Goal: Transaction & Acquisition: Book appointment/travel/reservation

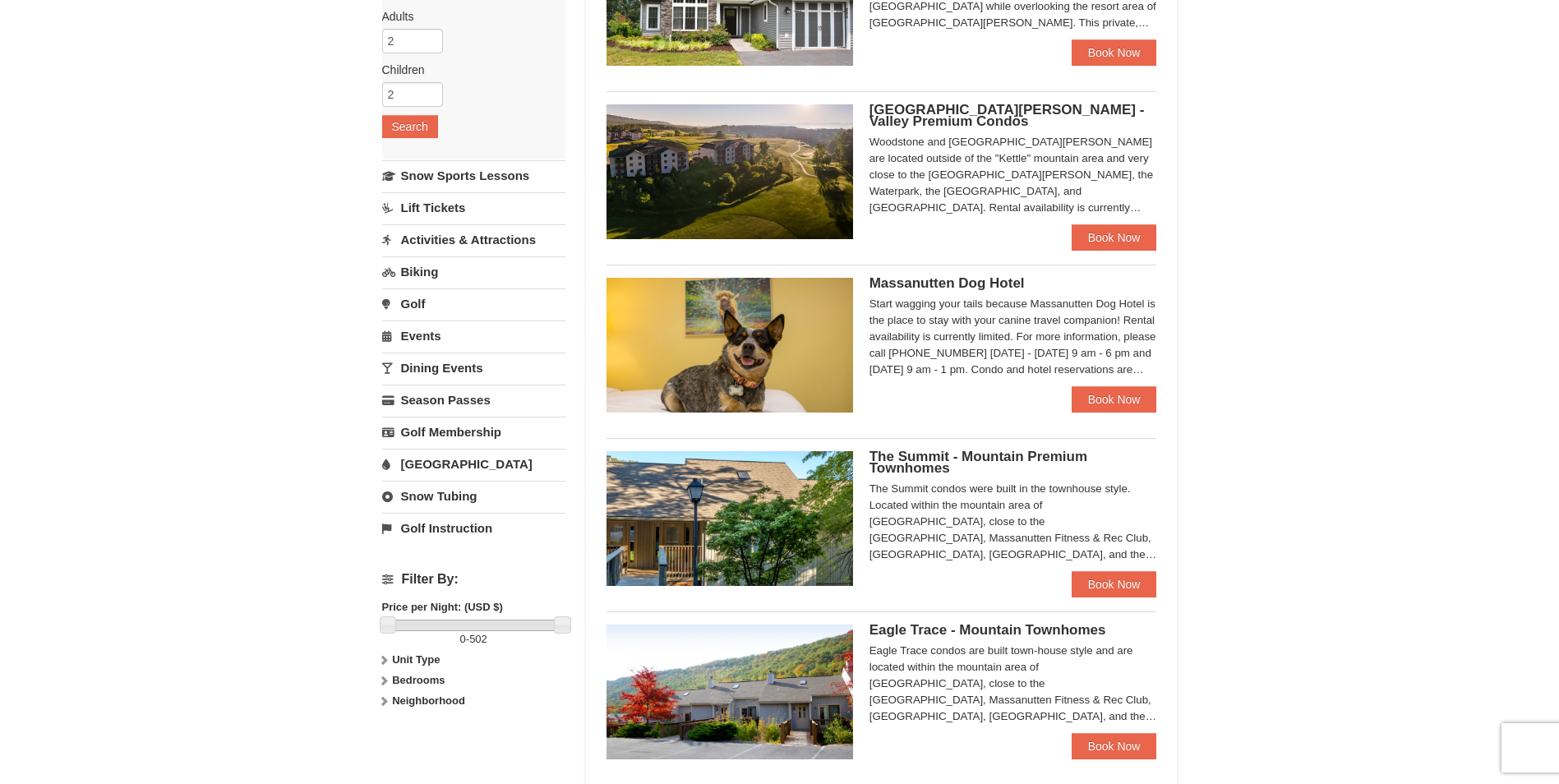
scroll to position [164, 0]
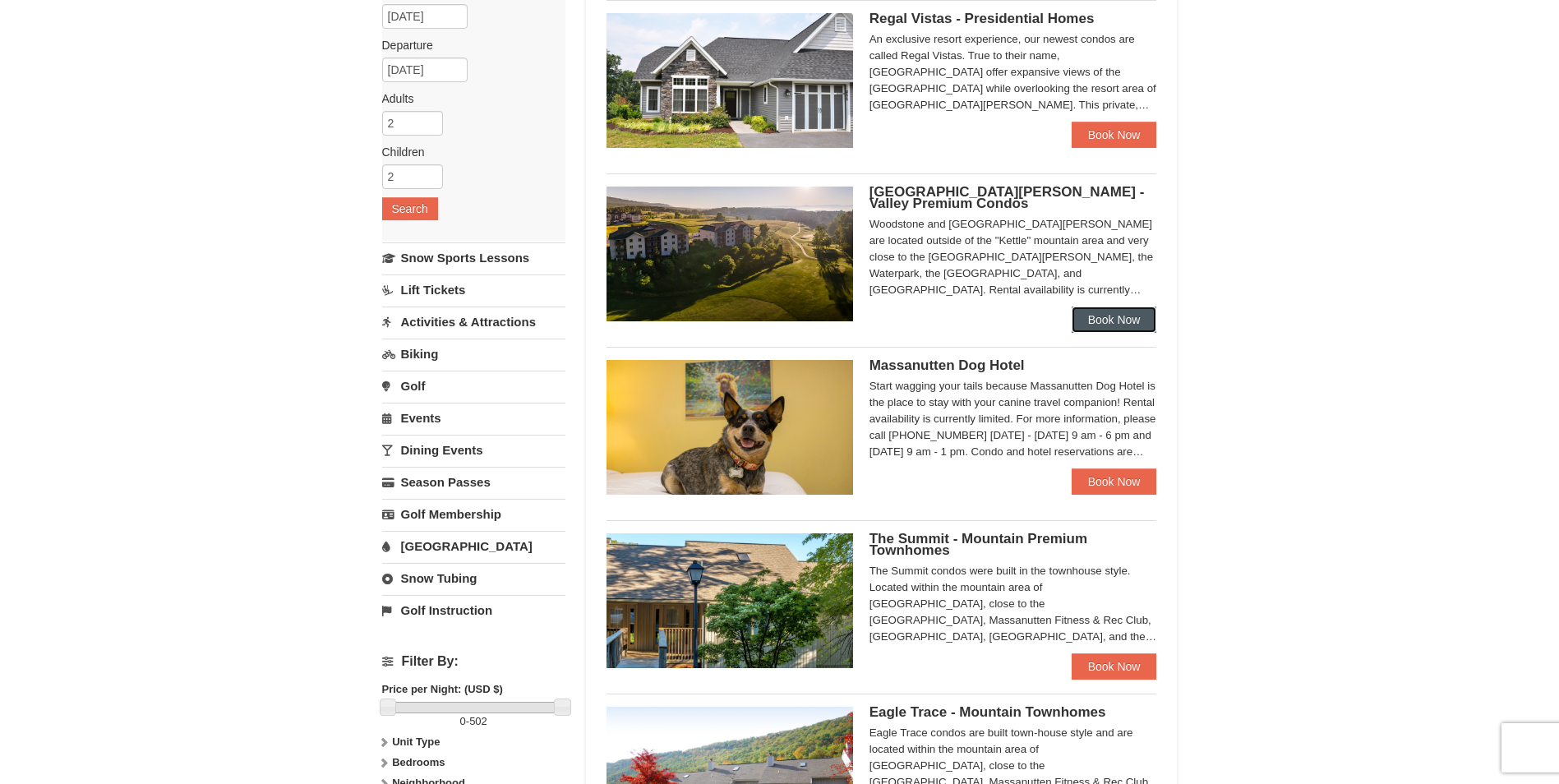
click at [1120, 314] on link "Book Now" at bounding box center [1114, 320] width 85 height 27
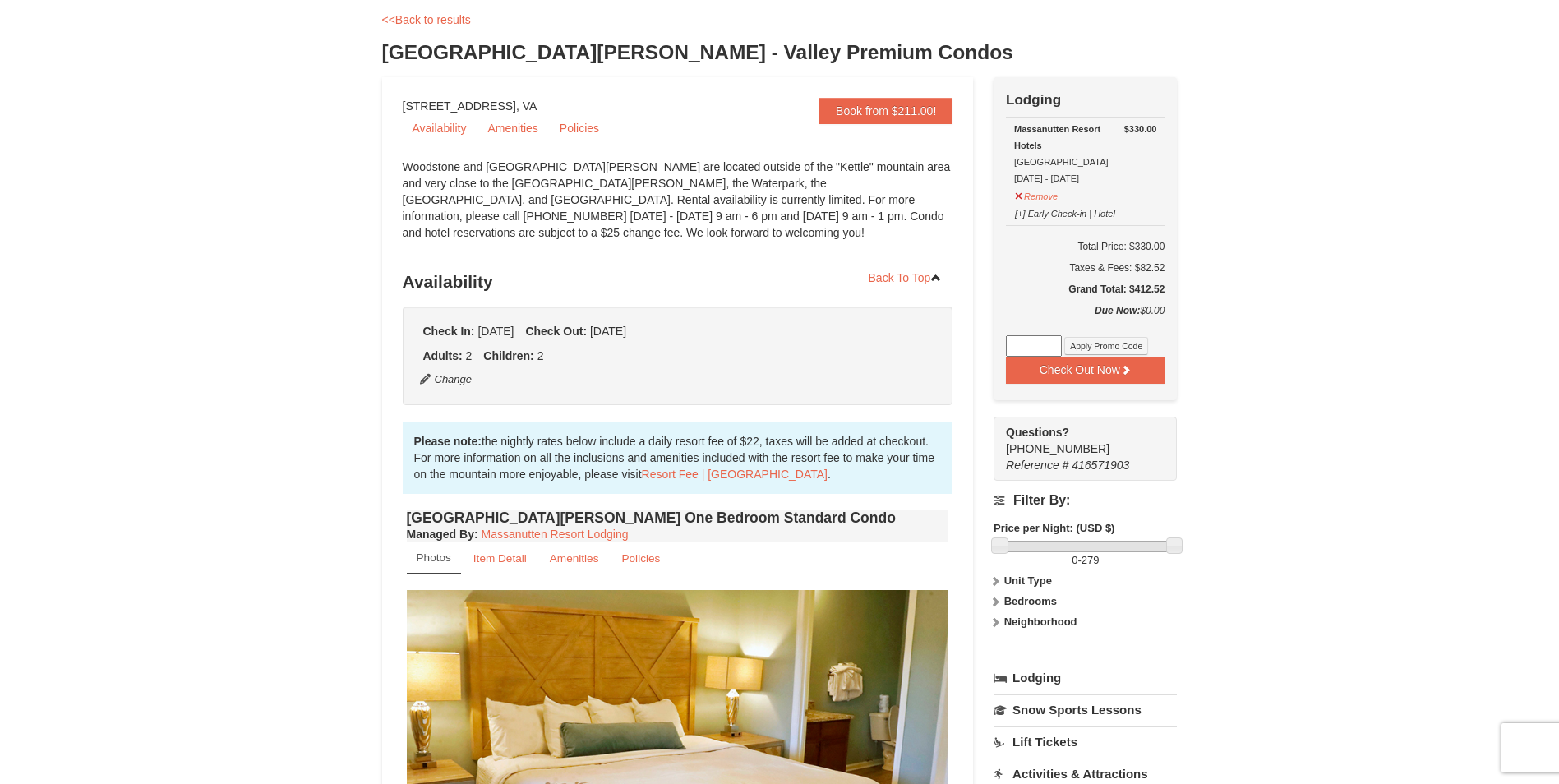
scroll to position [81, 0]
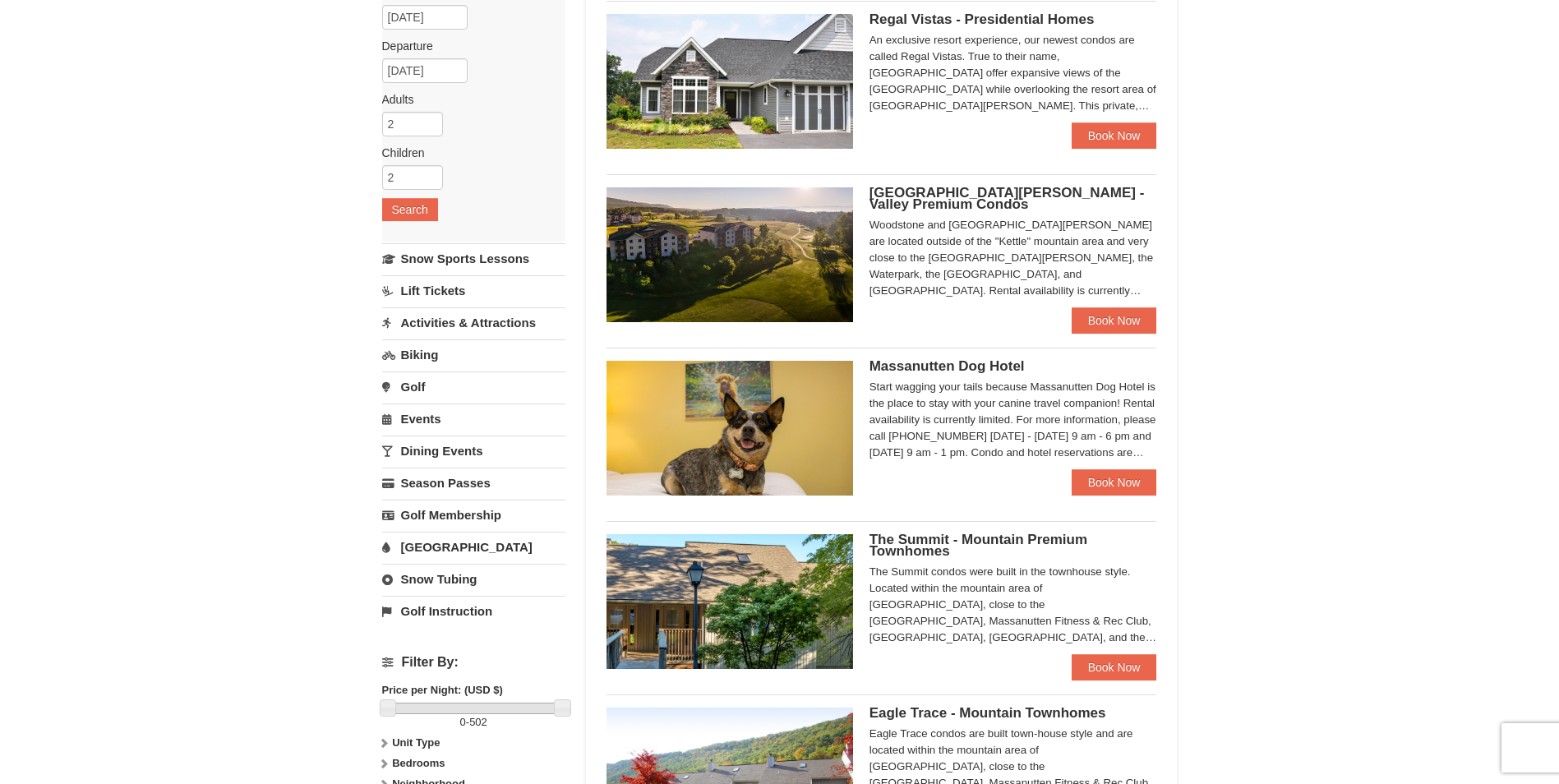
scroll to position [162, 0]
click at [1087, 327] on link "Book Now" at bounding box center [1114, 322] width 85 height 27
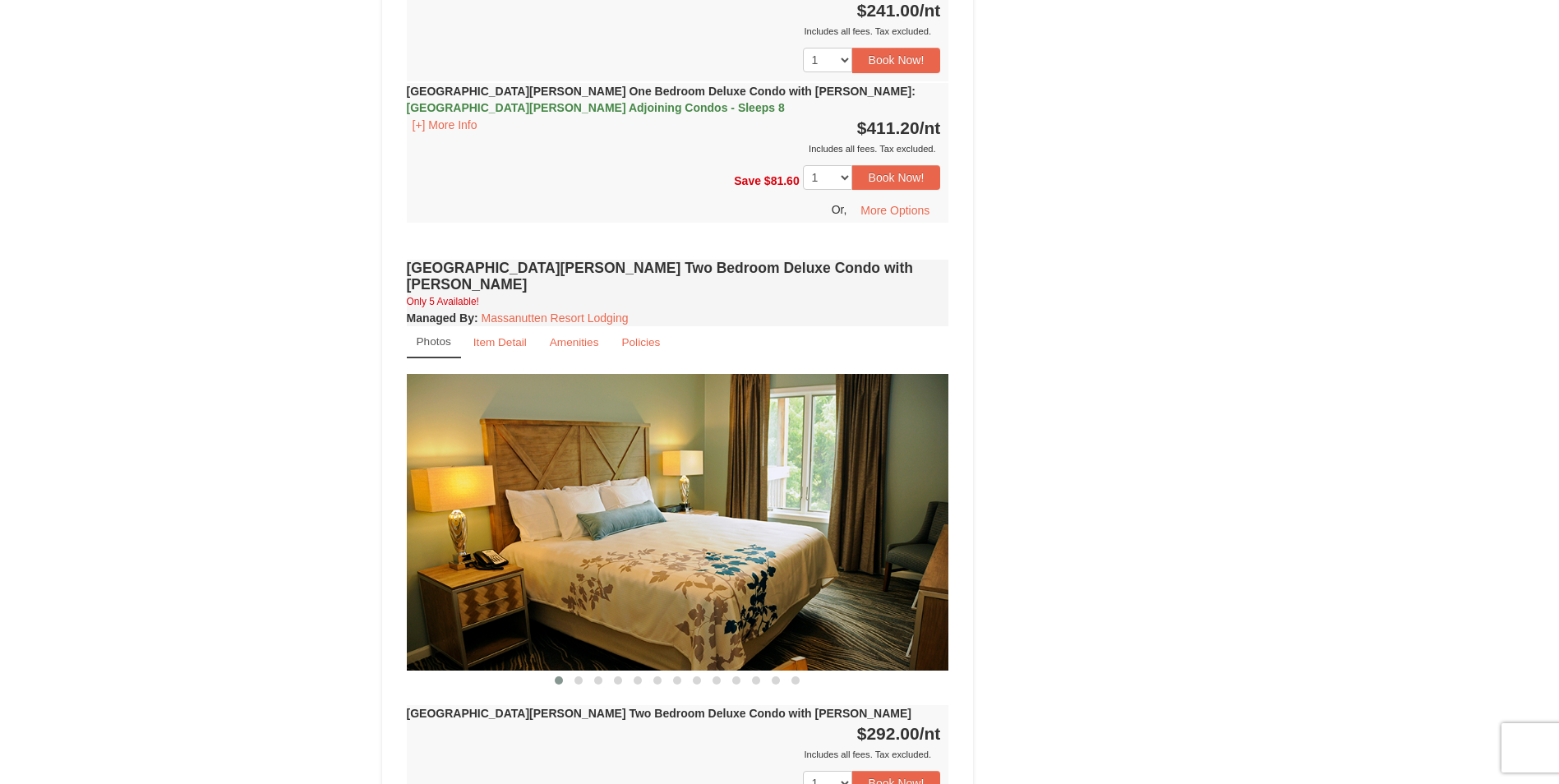
scroll to position [1875, 0]
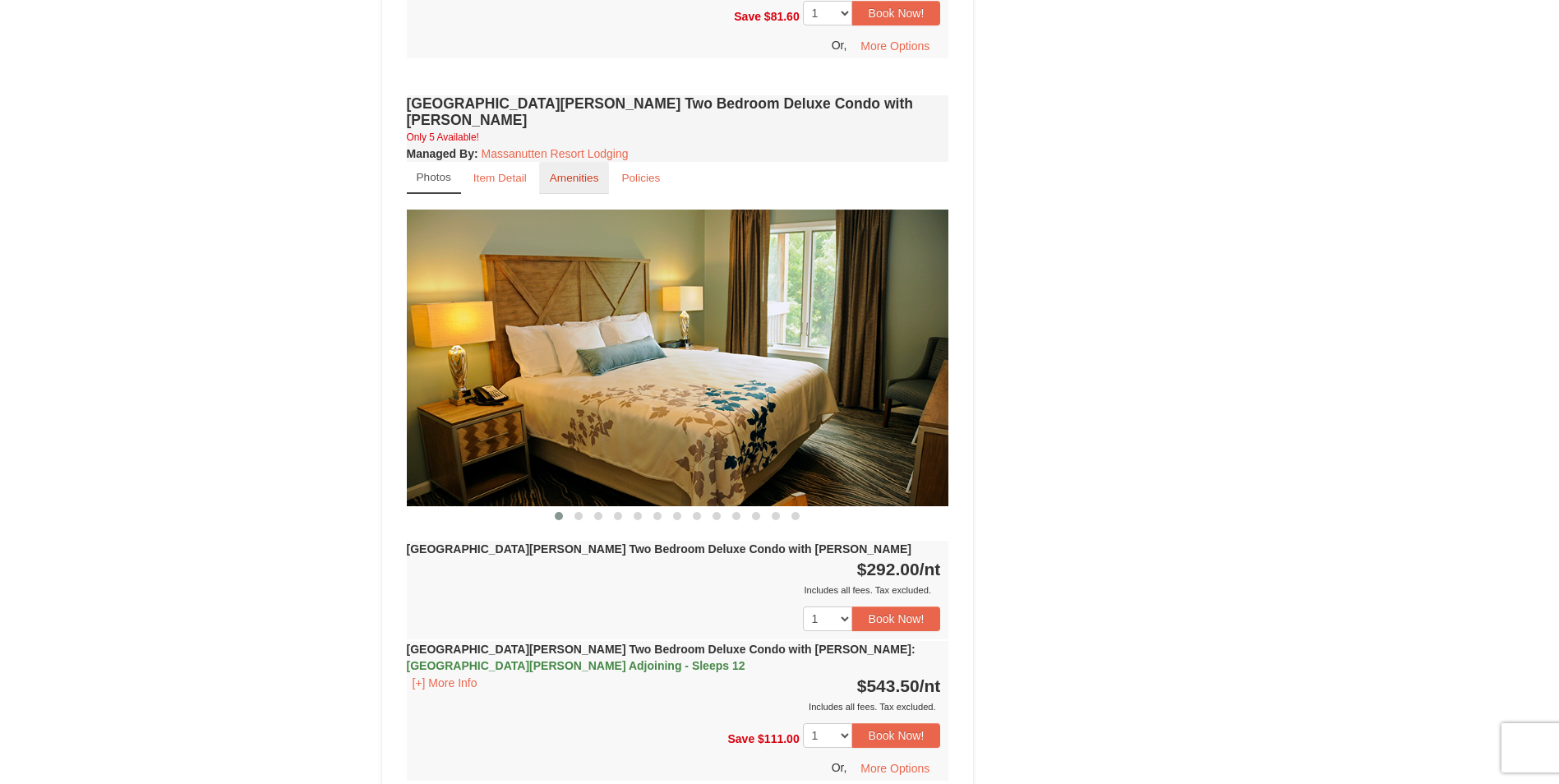
click at [559, 162] on link "Amenities" at bounding box center [574, 177] width 70 height 32
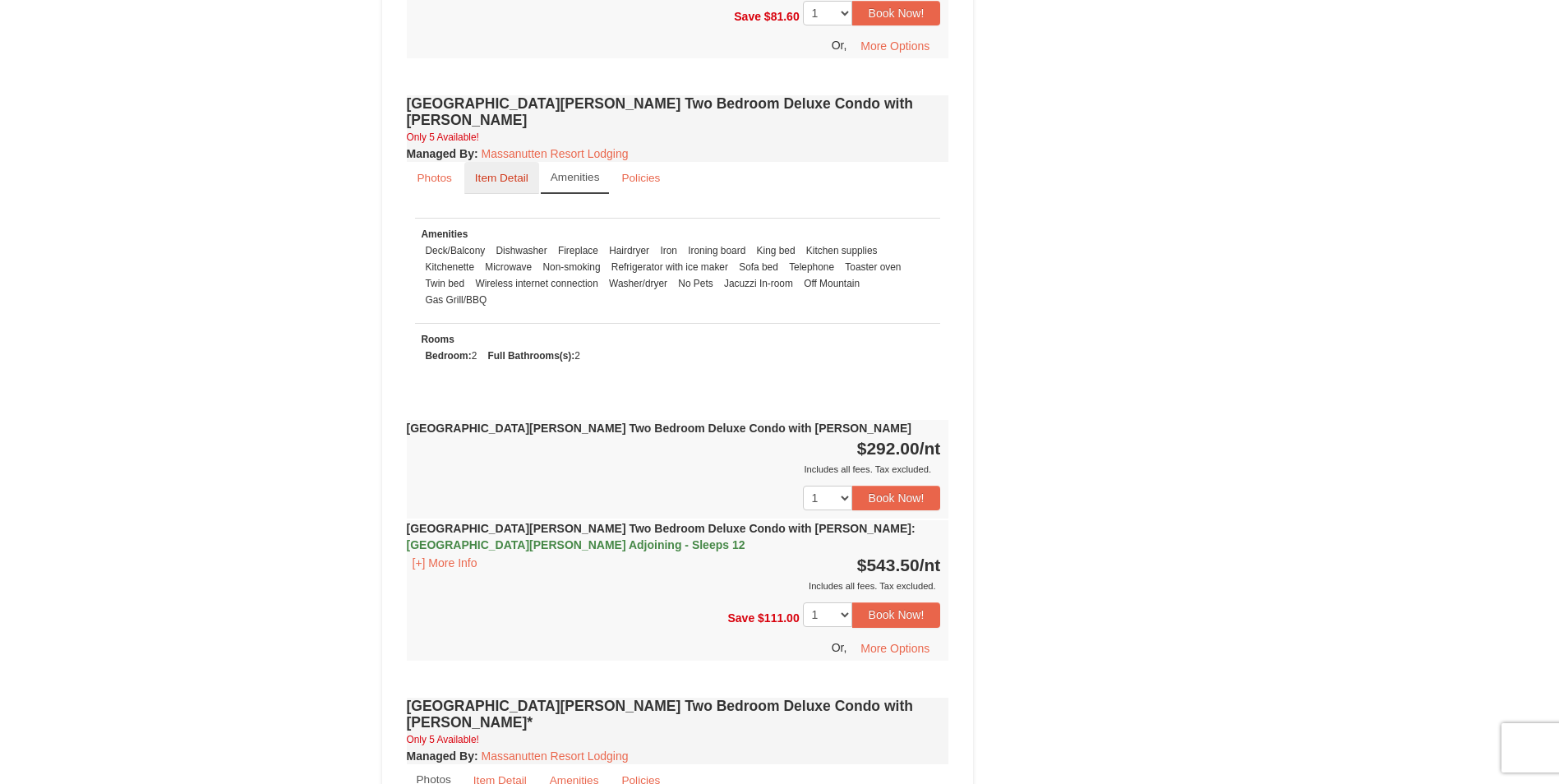
click at [511, 172] on small "Item Detail" at bounding box center [501, 177] width 53 height 12
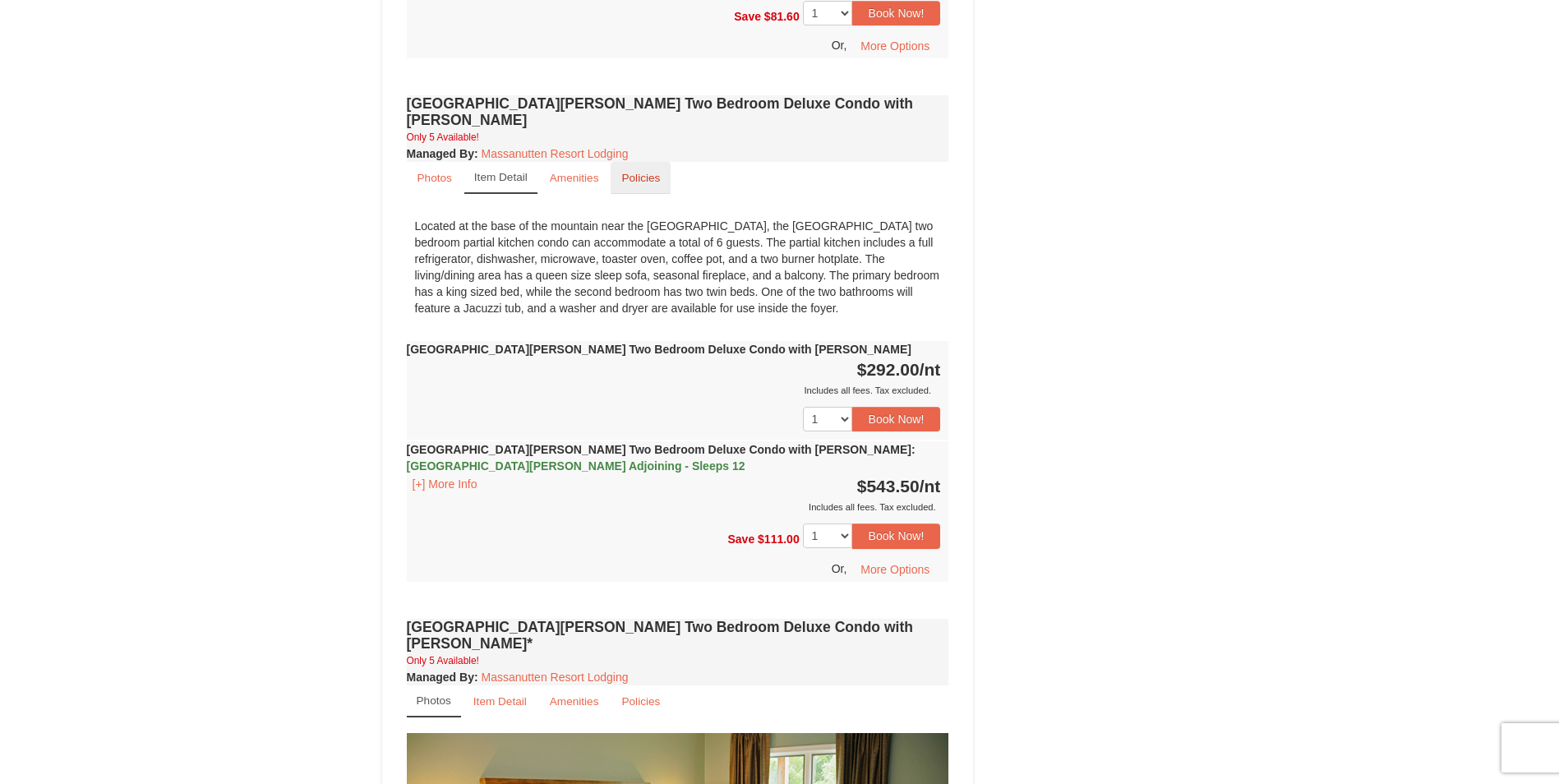
click at [628, 172] on small "Policies" at bounding box center [641, 177] width 39 height 12
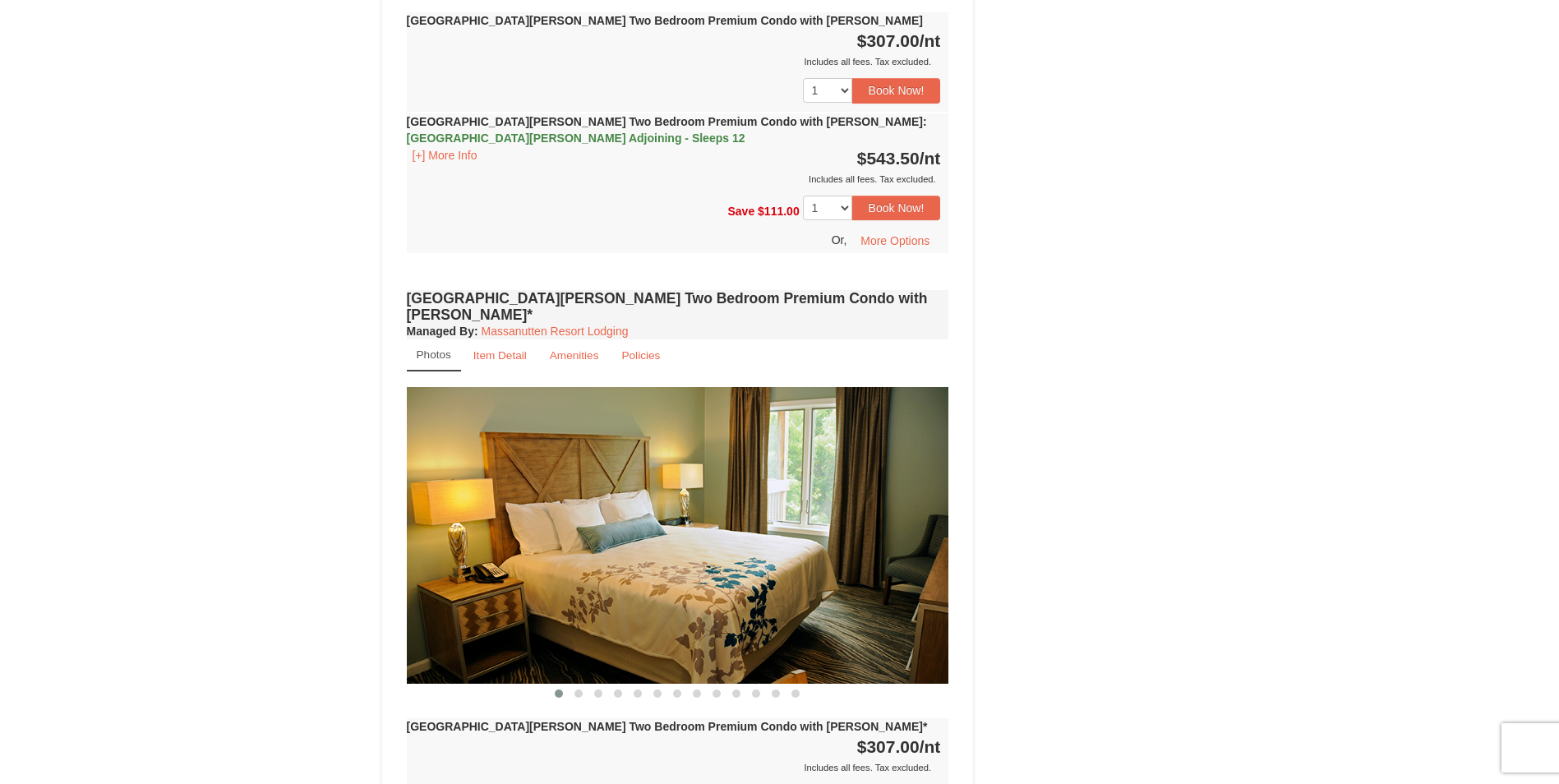
scroll to position [4332, 0]
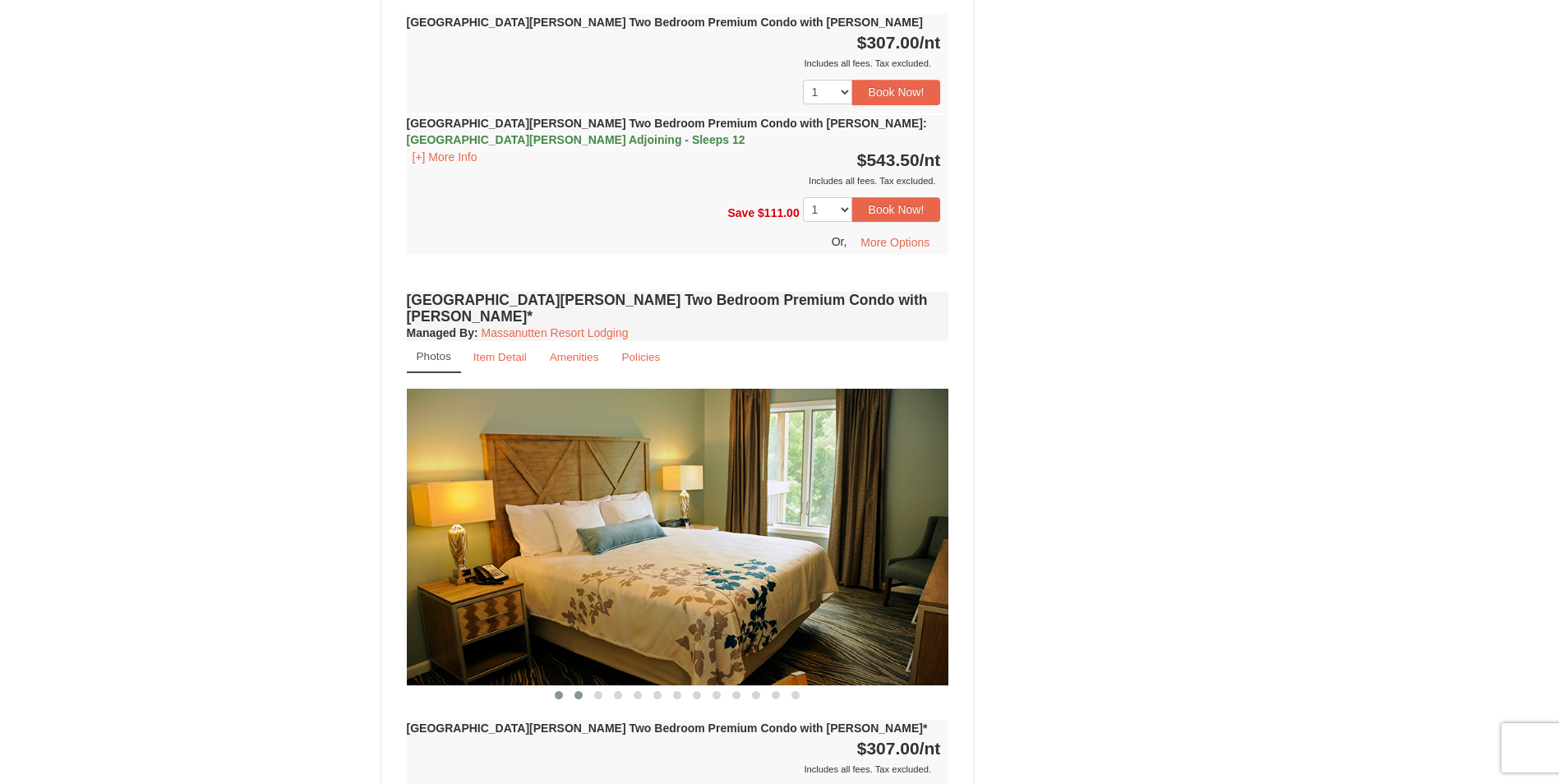
click at [583, 687] on button at bounding box center [579, 695] width 20 height 17
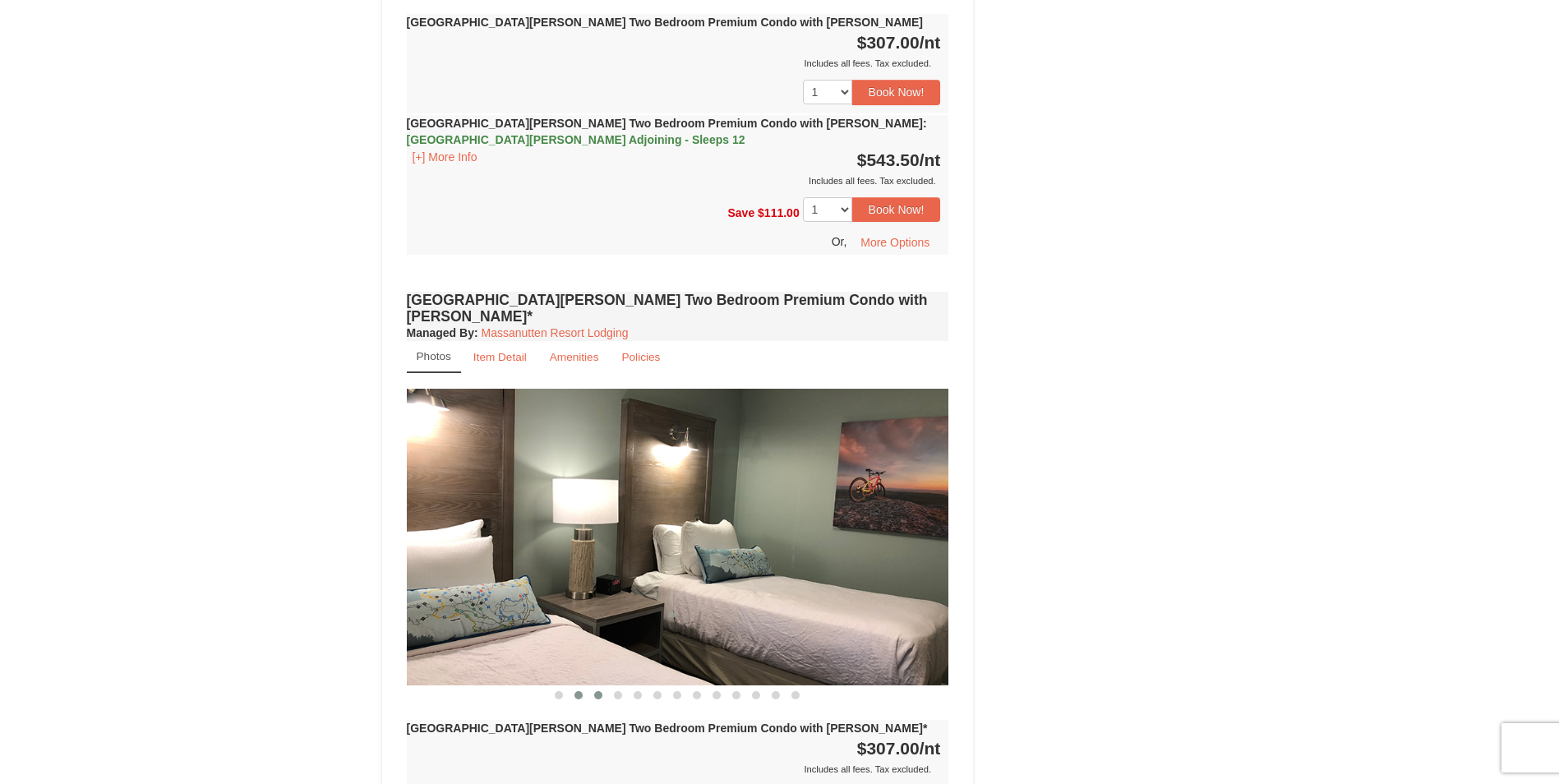
click at [593, 687] on button at bounding box center [598, 695] width 20 height 17
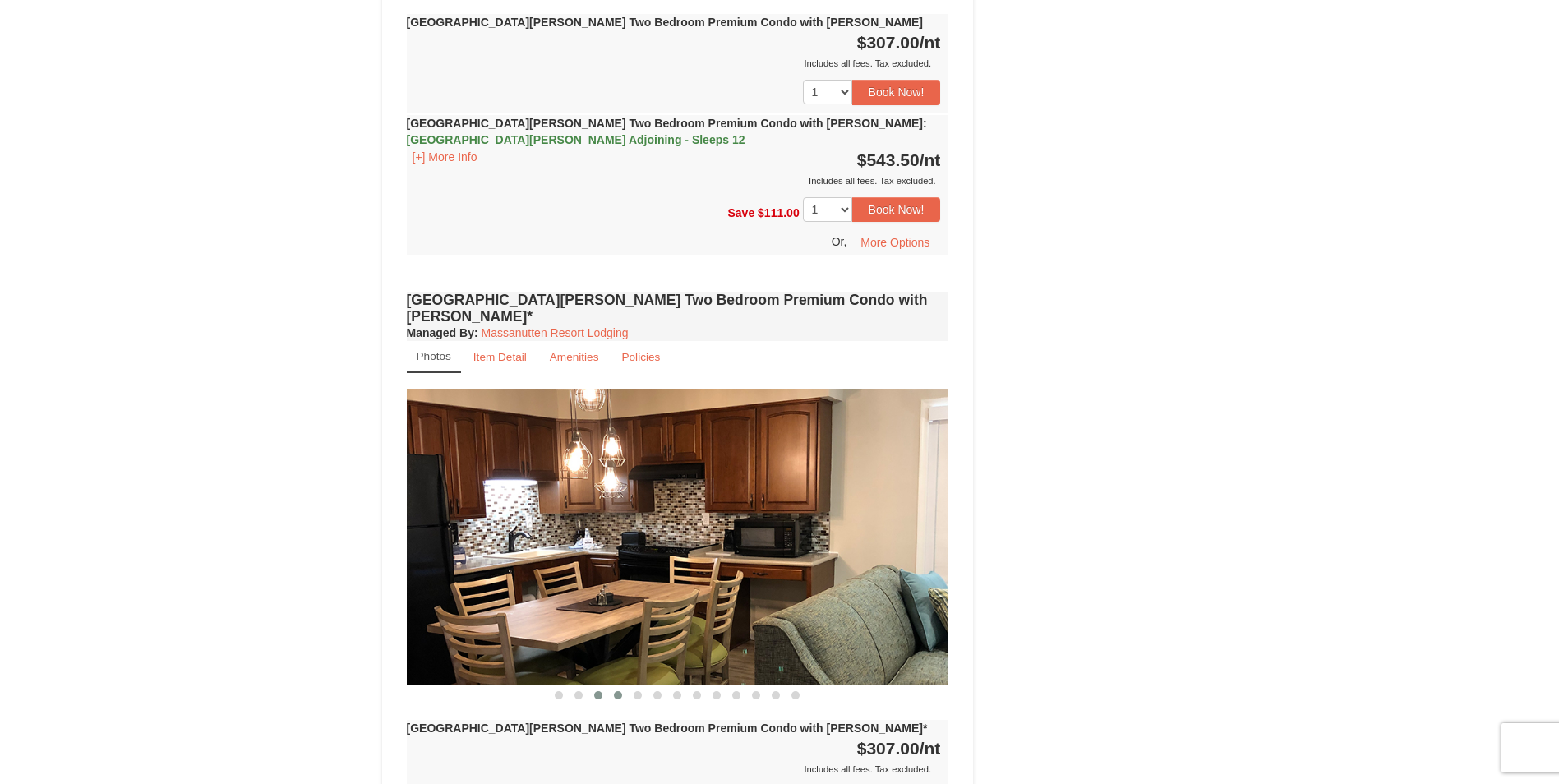
click at [616, 691] on span at bounding box center [618, 695] width 8 height 8
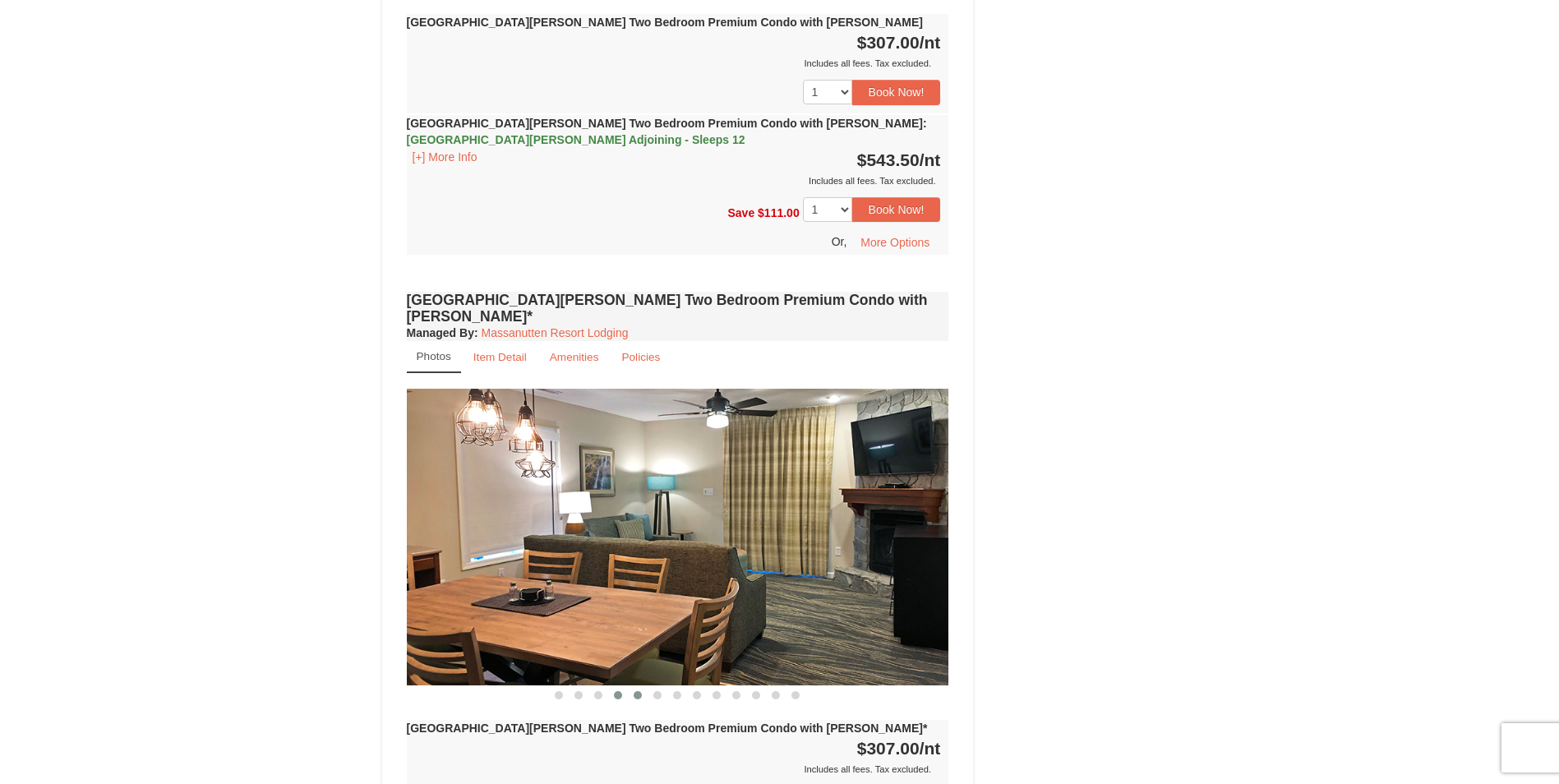
click at [637, 691] on span at bounding box center [638, 695] width 8 height 8
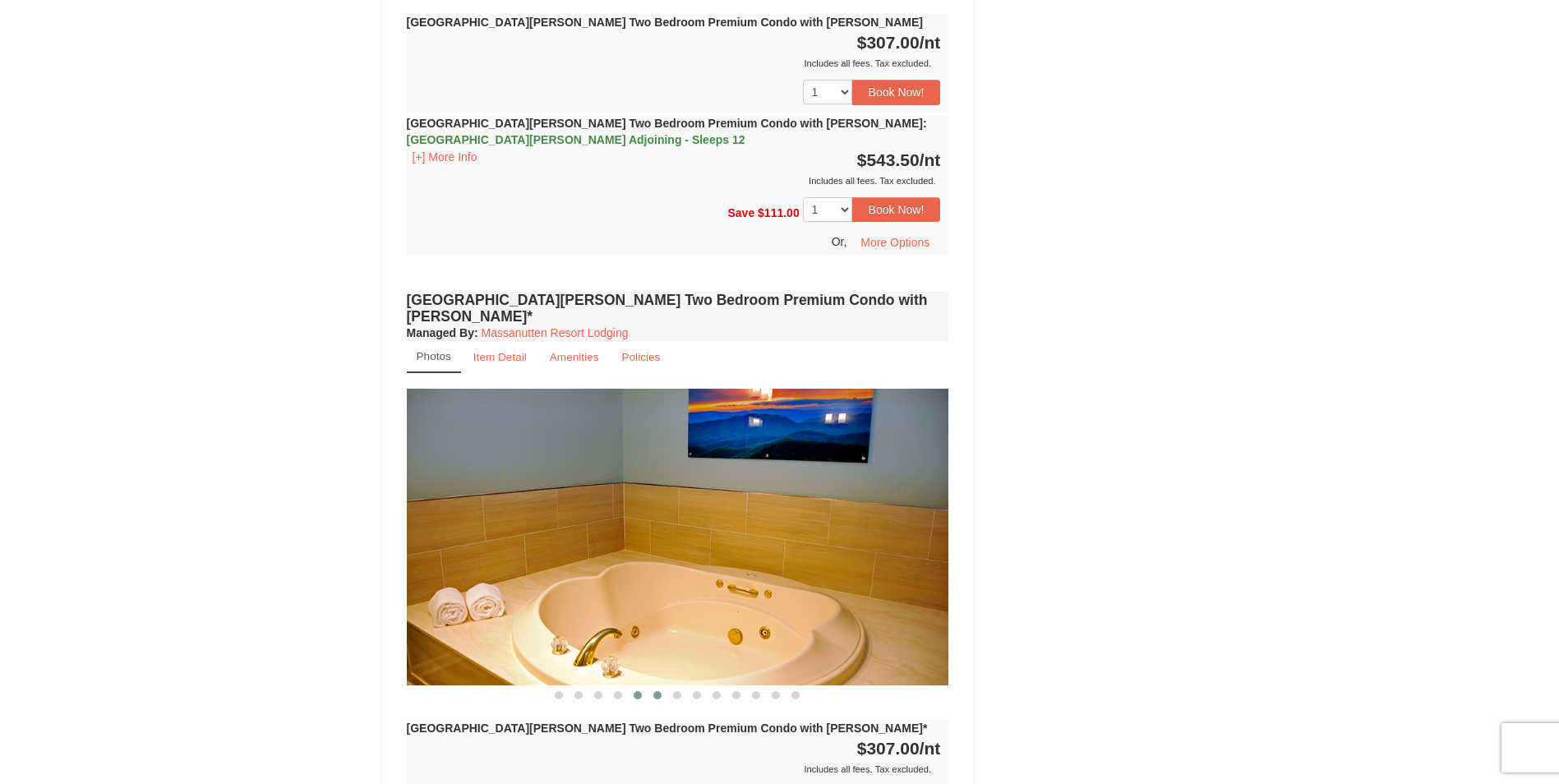
click at [654, 691] on span at bounding box center [657, 695] width 8 height 8
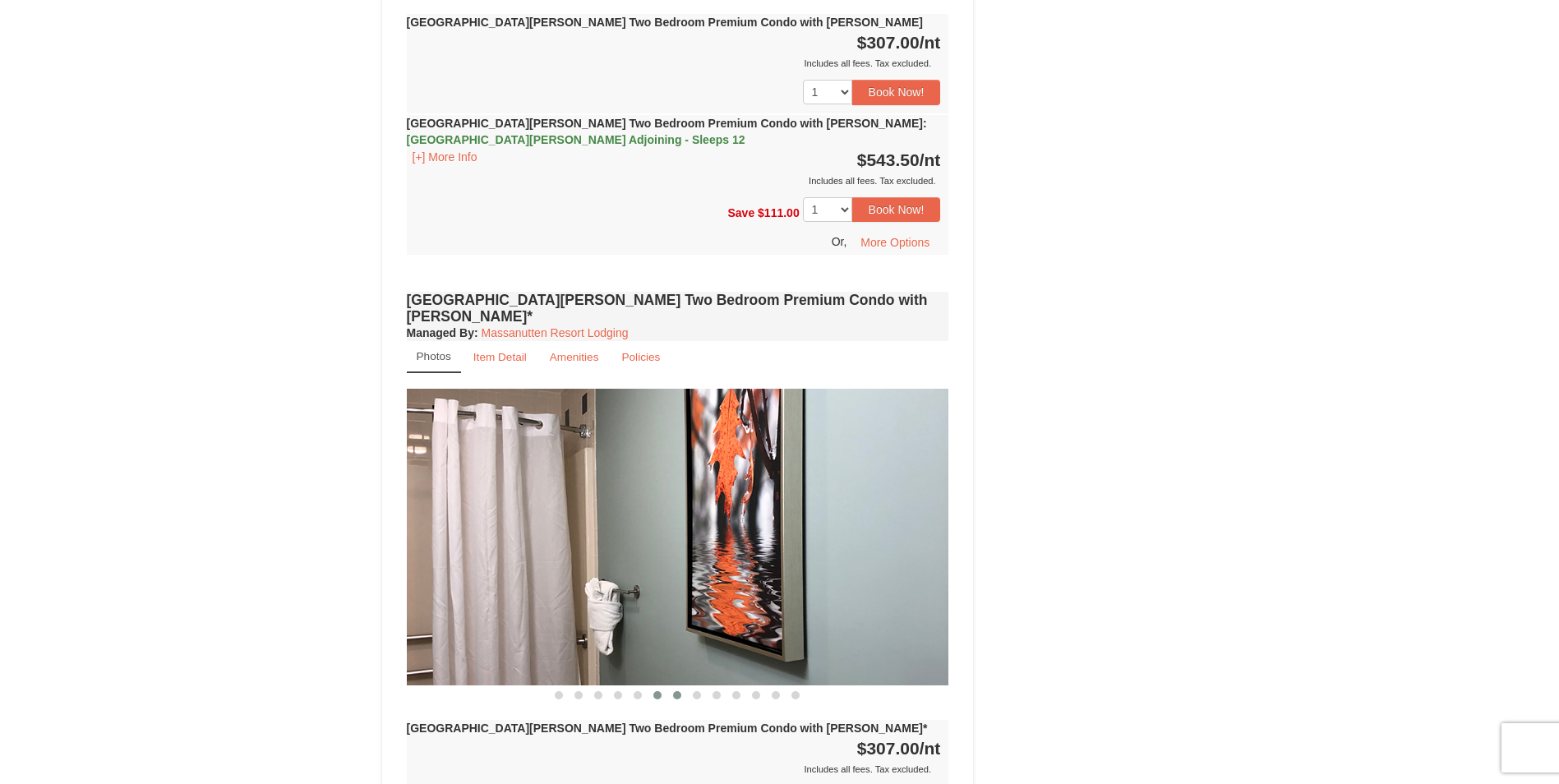
click at [675, 691] on span at bounding box center [677, 695] width 8 height 8
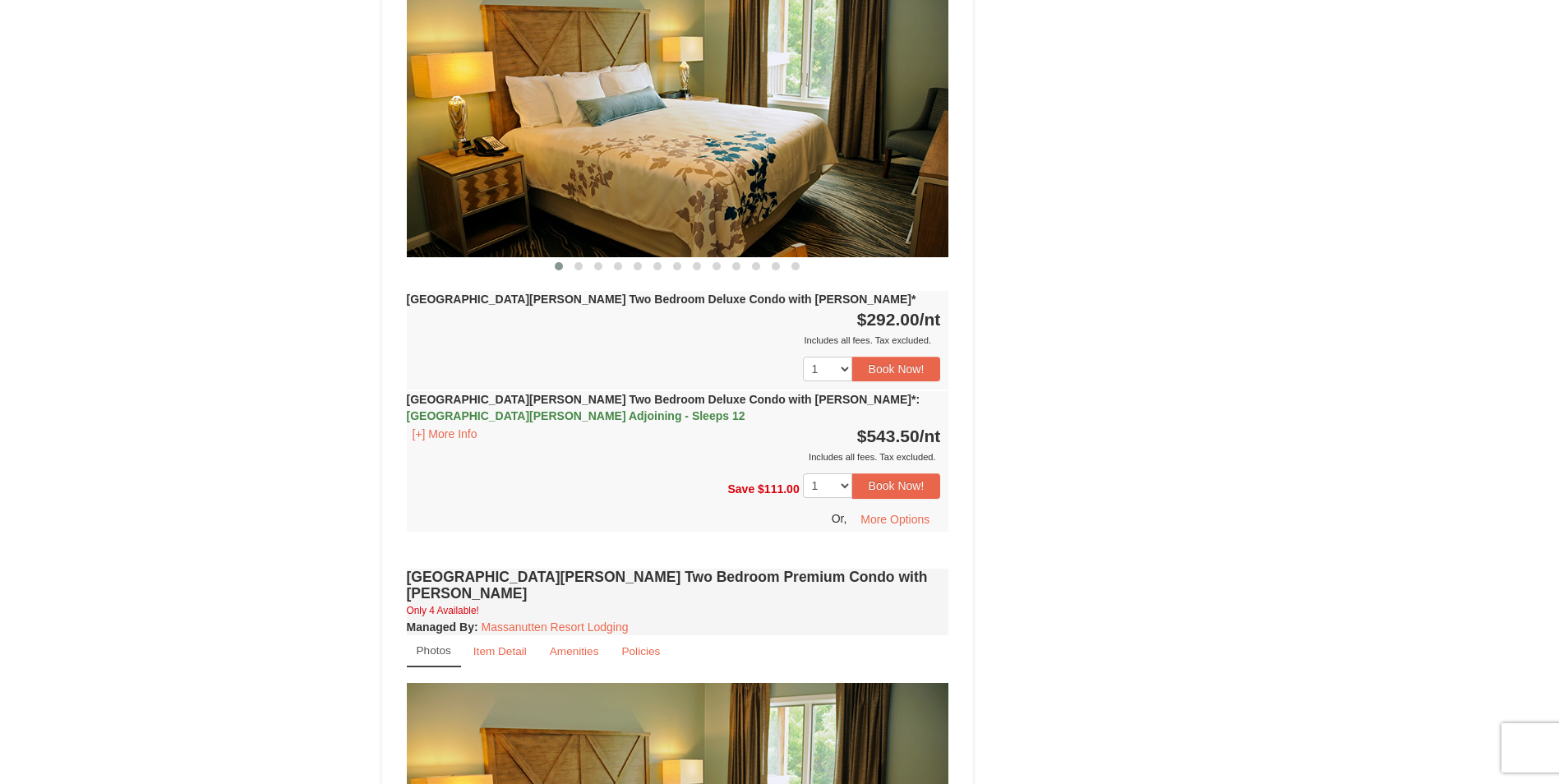
scroll to position [3099, 0]
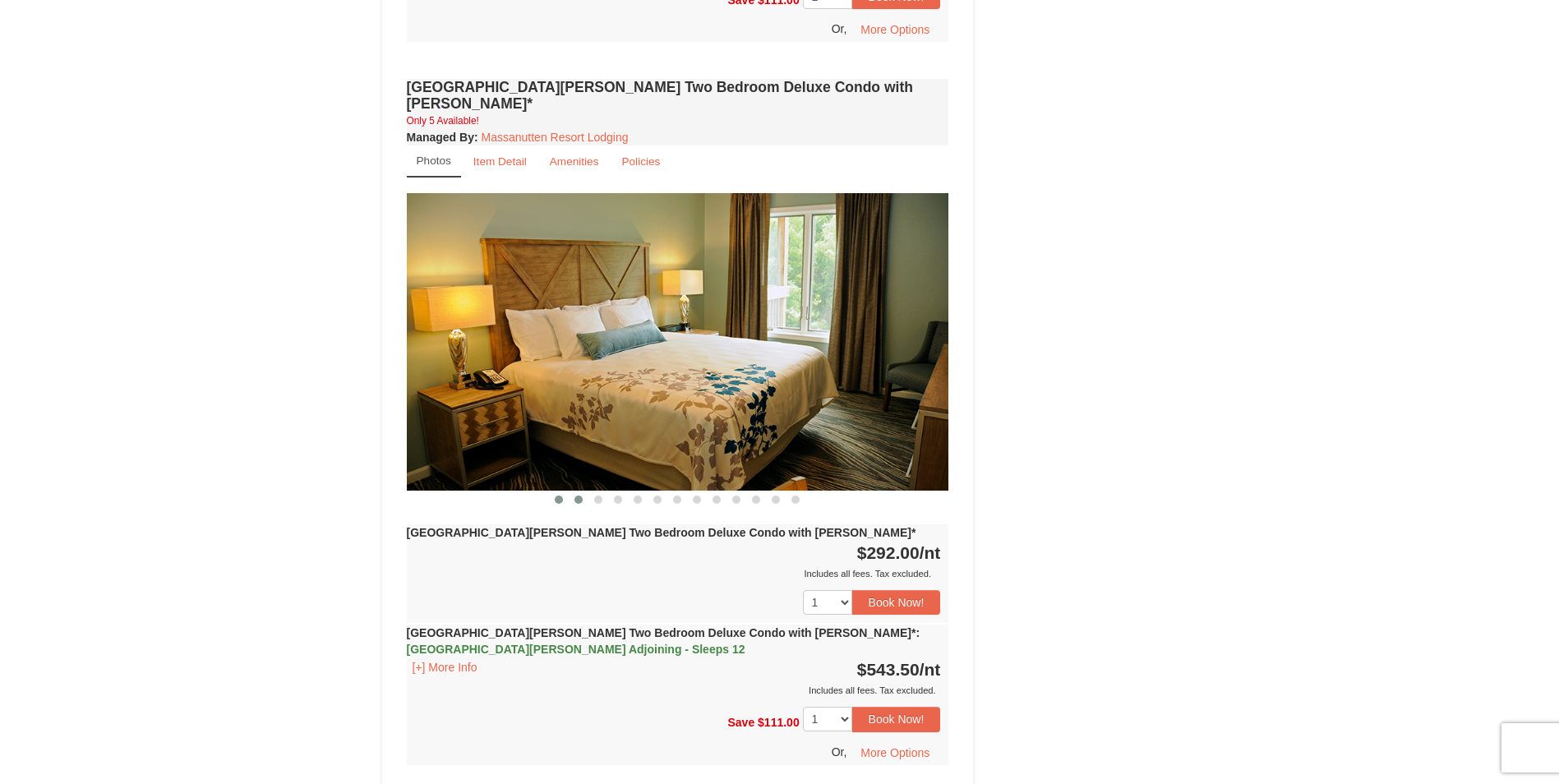
click at [579, 496] on span at bounding box center [579, 500] width 8 height 8
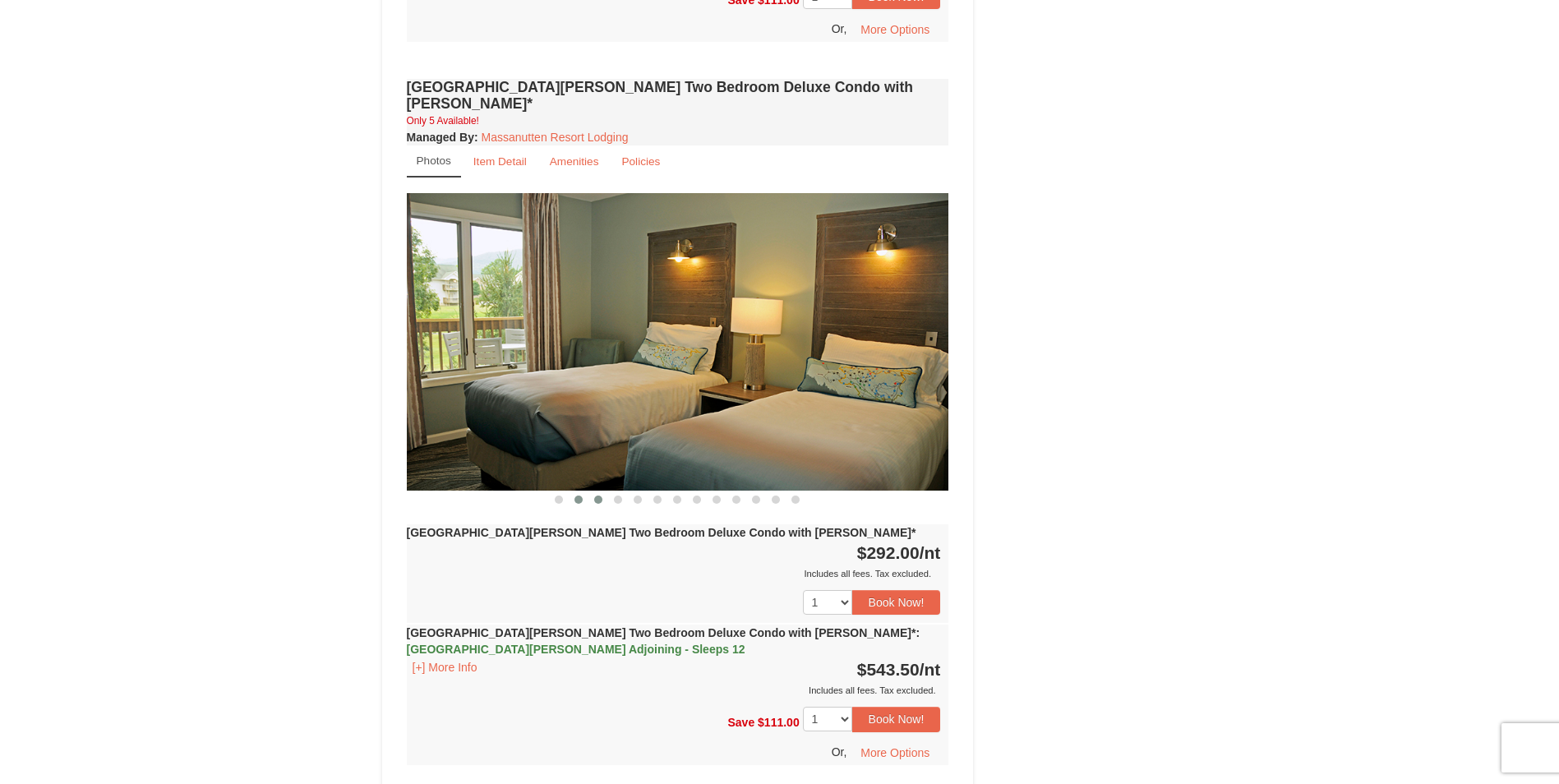
click at [601, 496] on span at bounding box center [598, 500] width 8 height 8
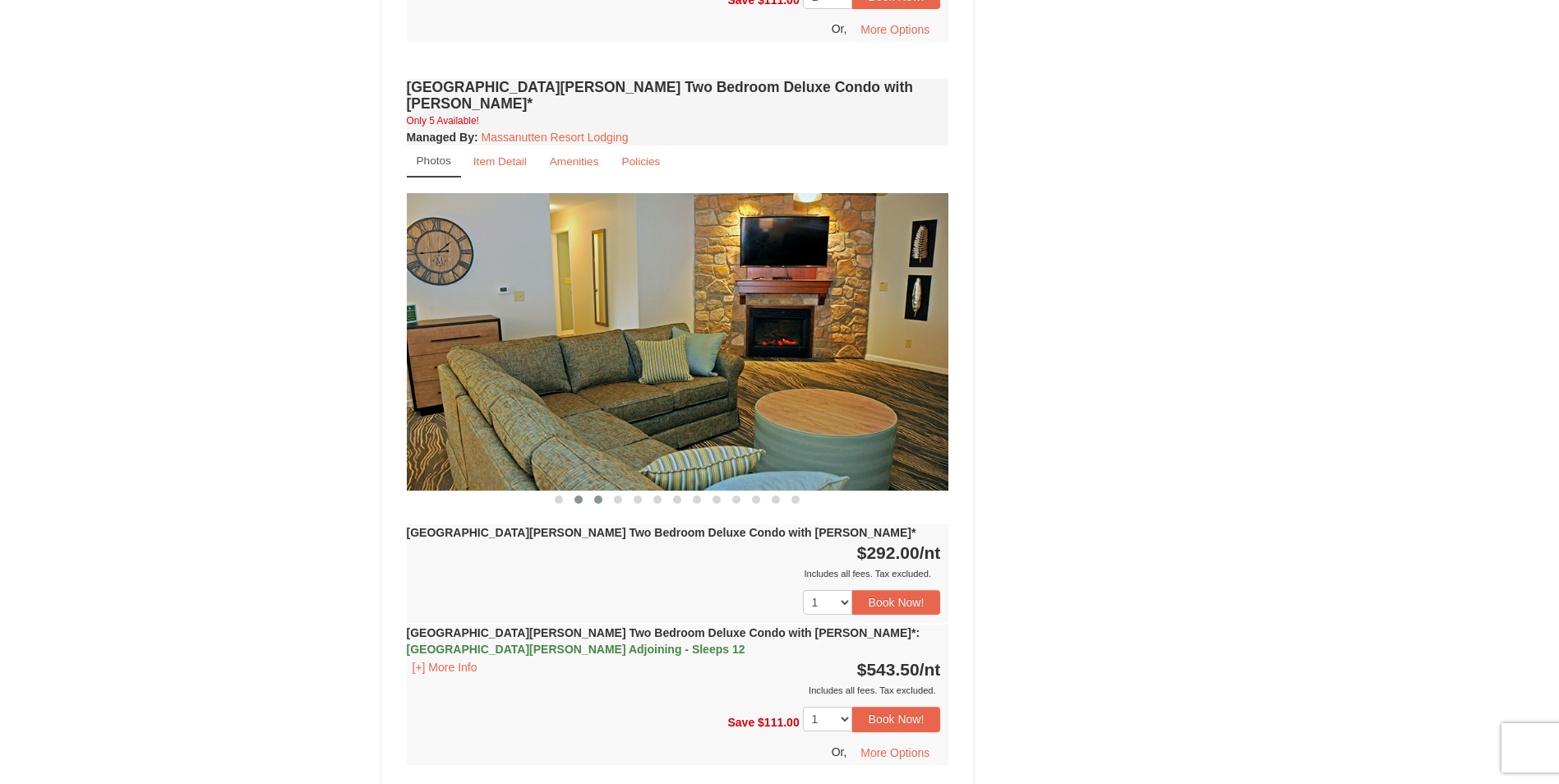
click at [578, 496] on span at bounding box center [579, 500] width 8 height 8
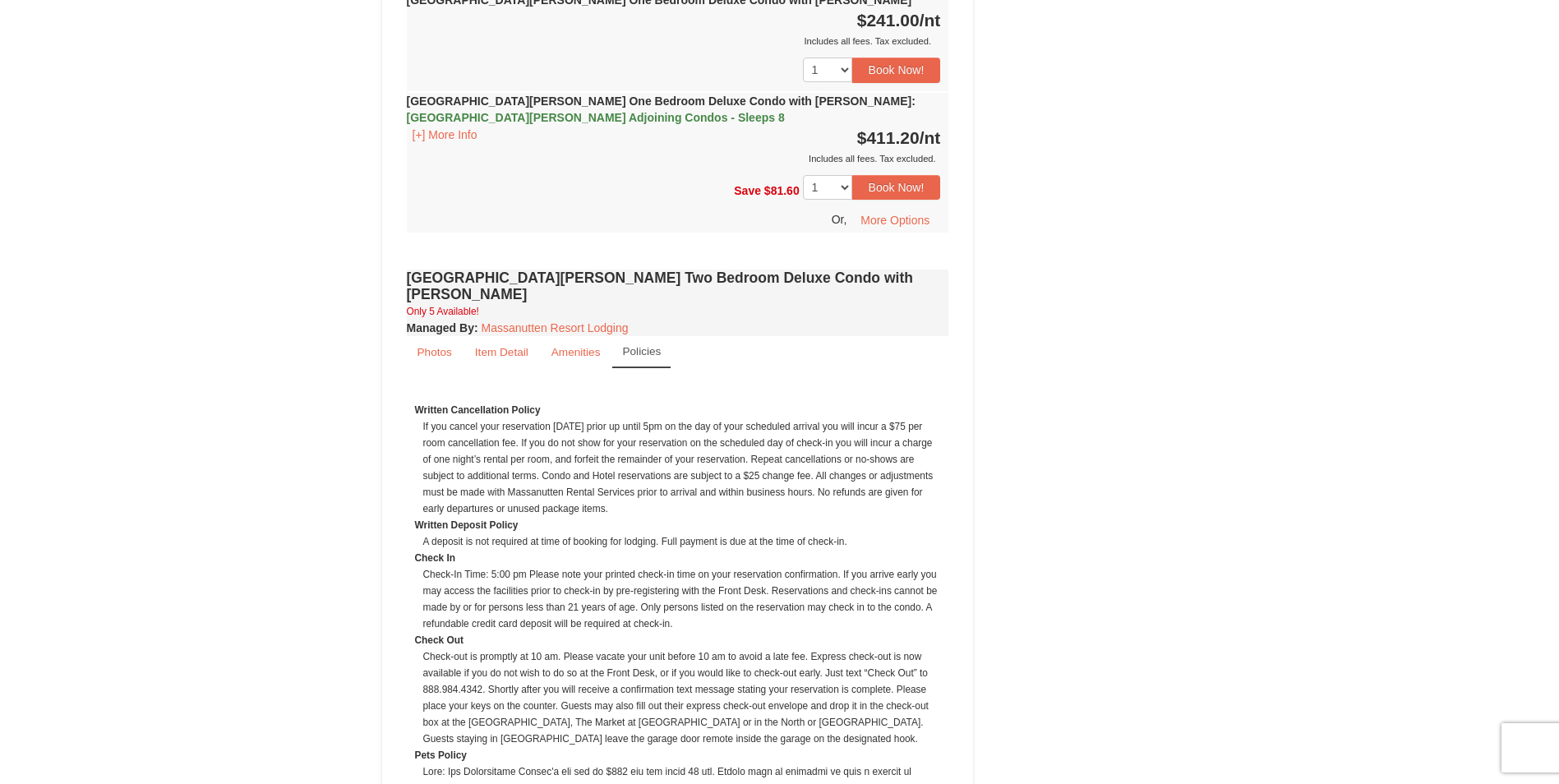
scroll to position [1537, 0]
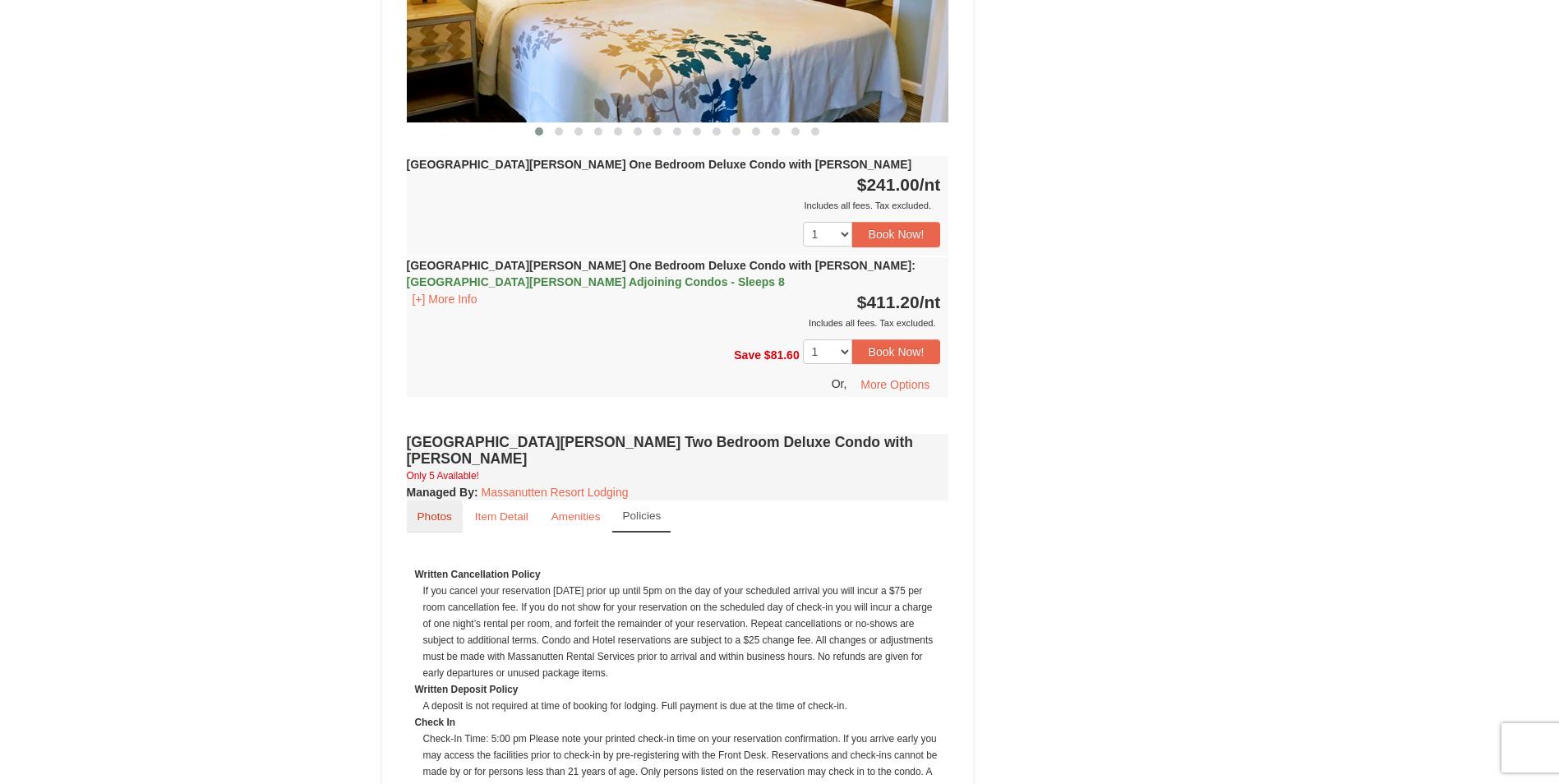
click at [438, 511] on small "Photos" at bounding box center [435, 516] width 35 height 12
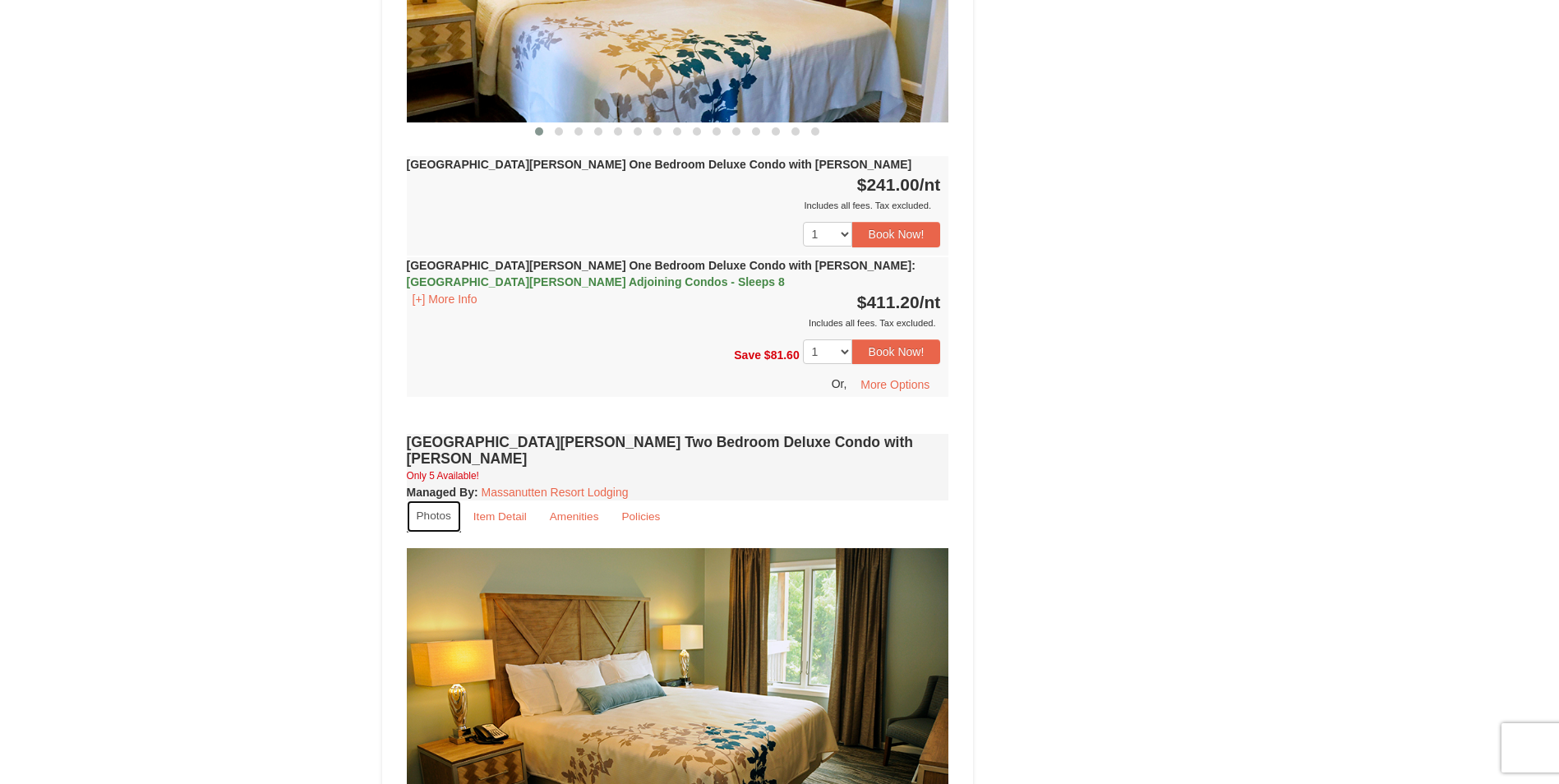
scroll to position [1783, 0]
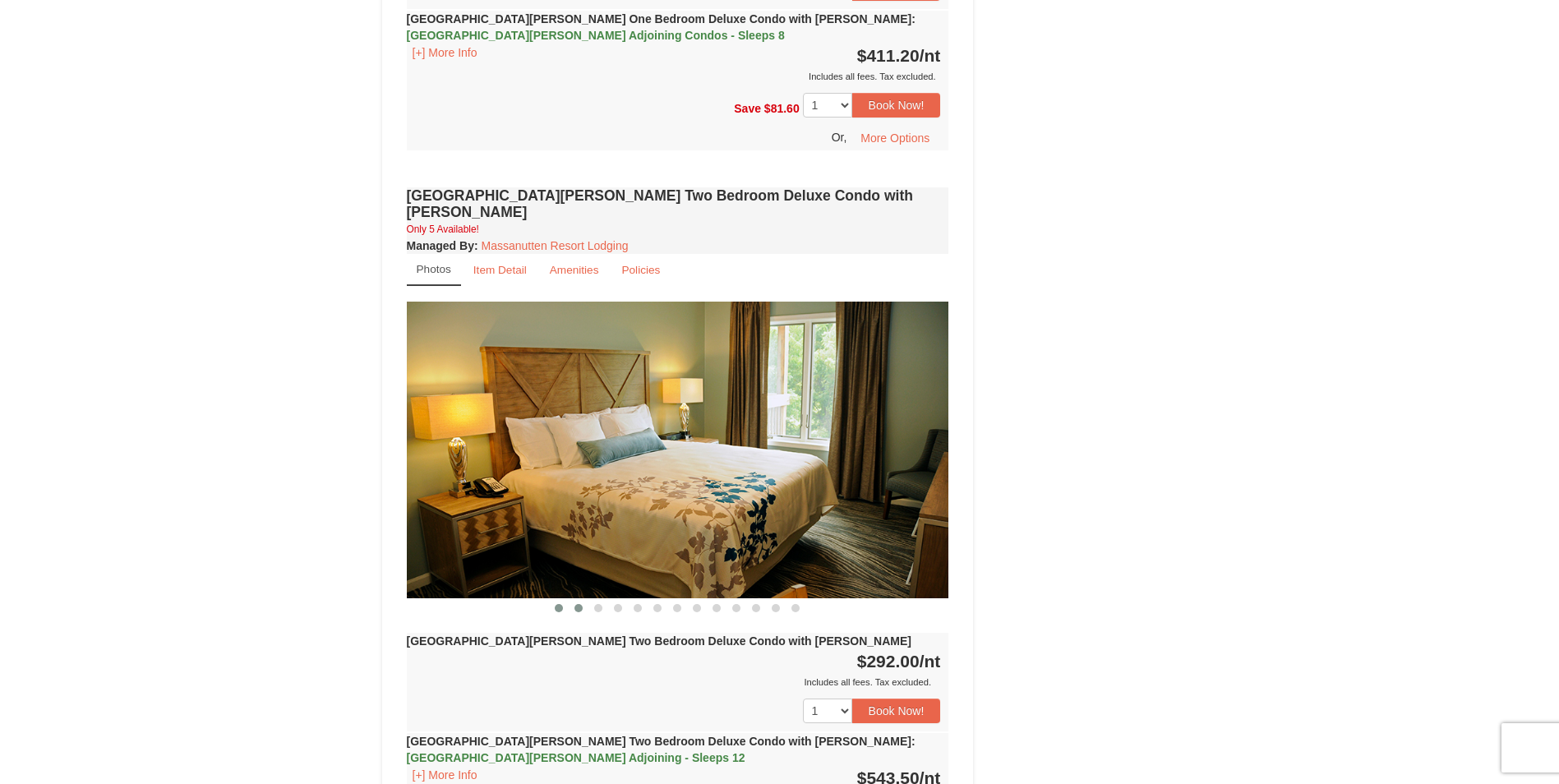
click at [574, 600] on button at bounding box center [579, 608] width 20 height 17
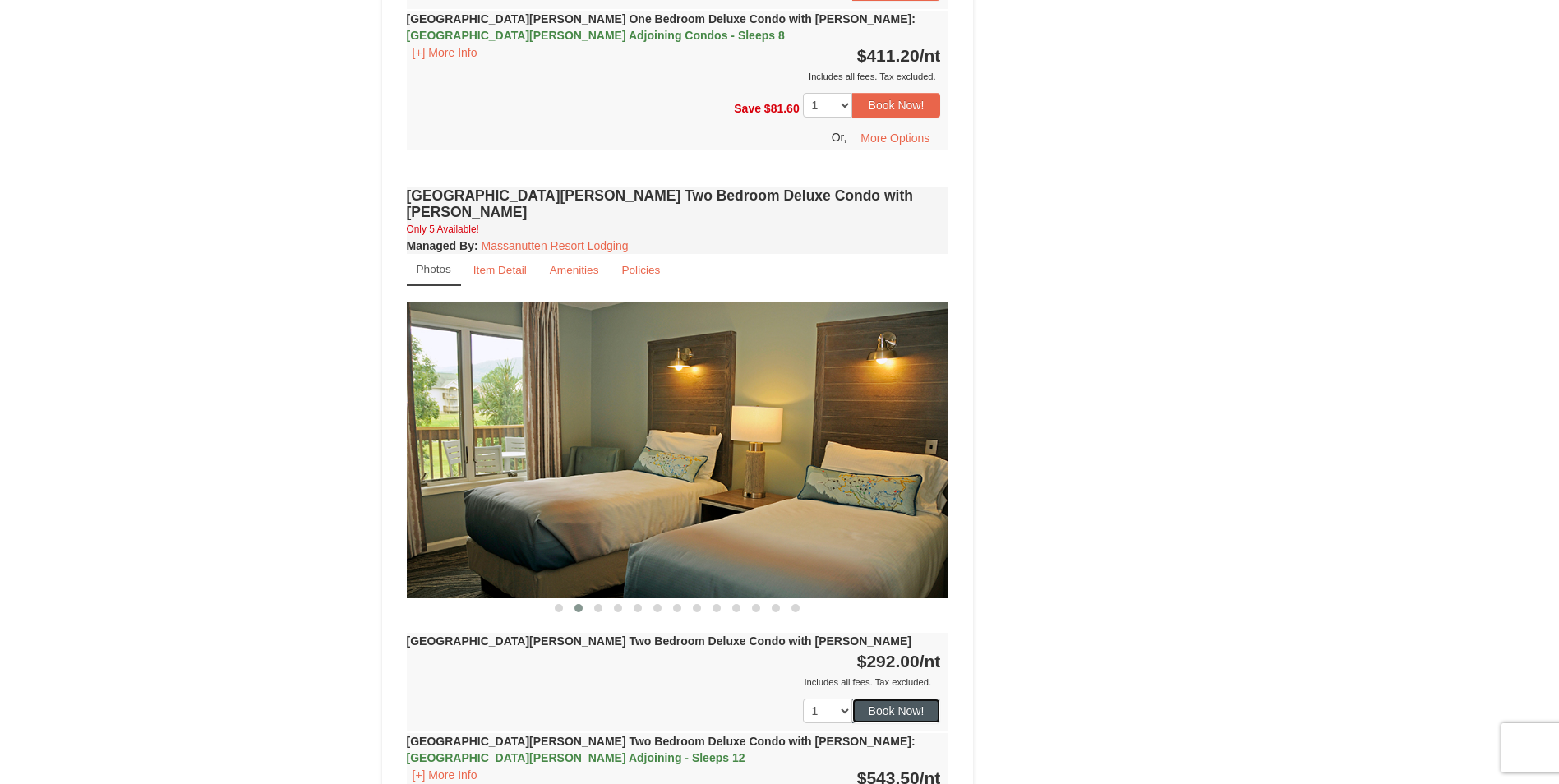
click at [905, 699] on button "Book Now!" at bounding box center [896, 711] width 89 height 25
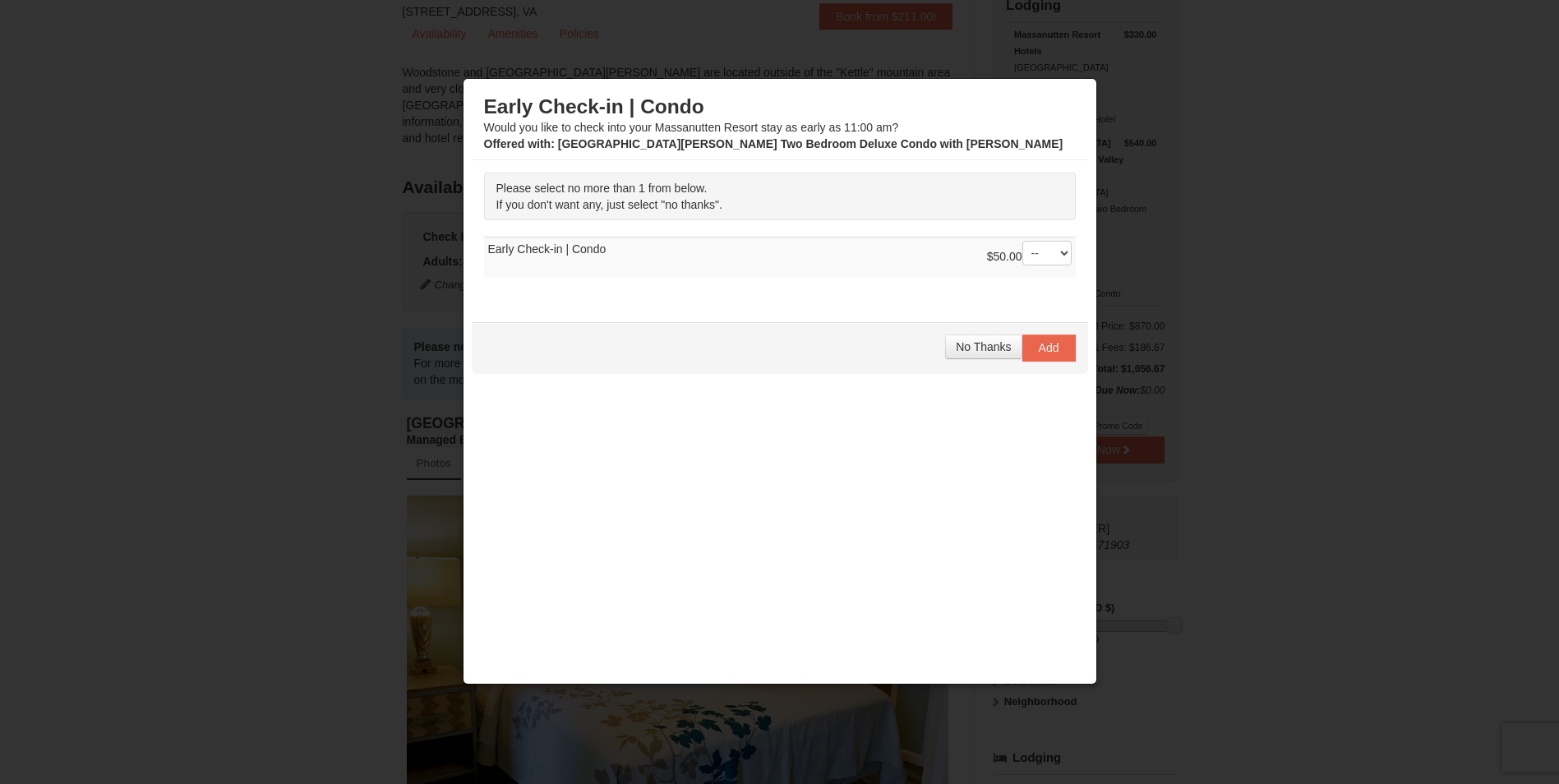
scroll to position [160, 0]
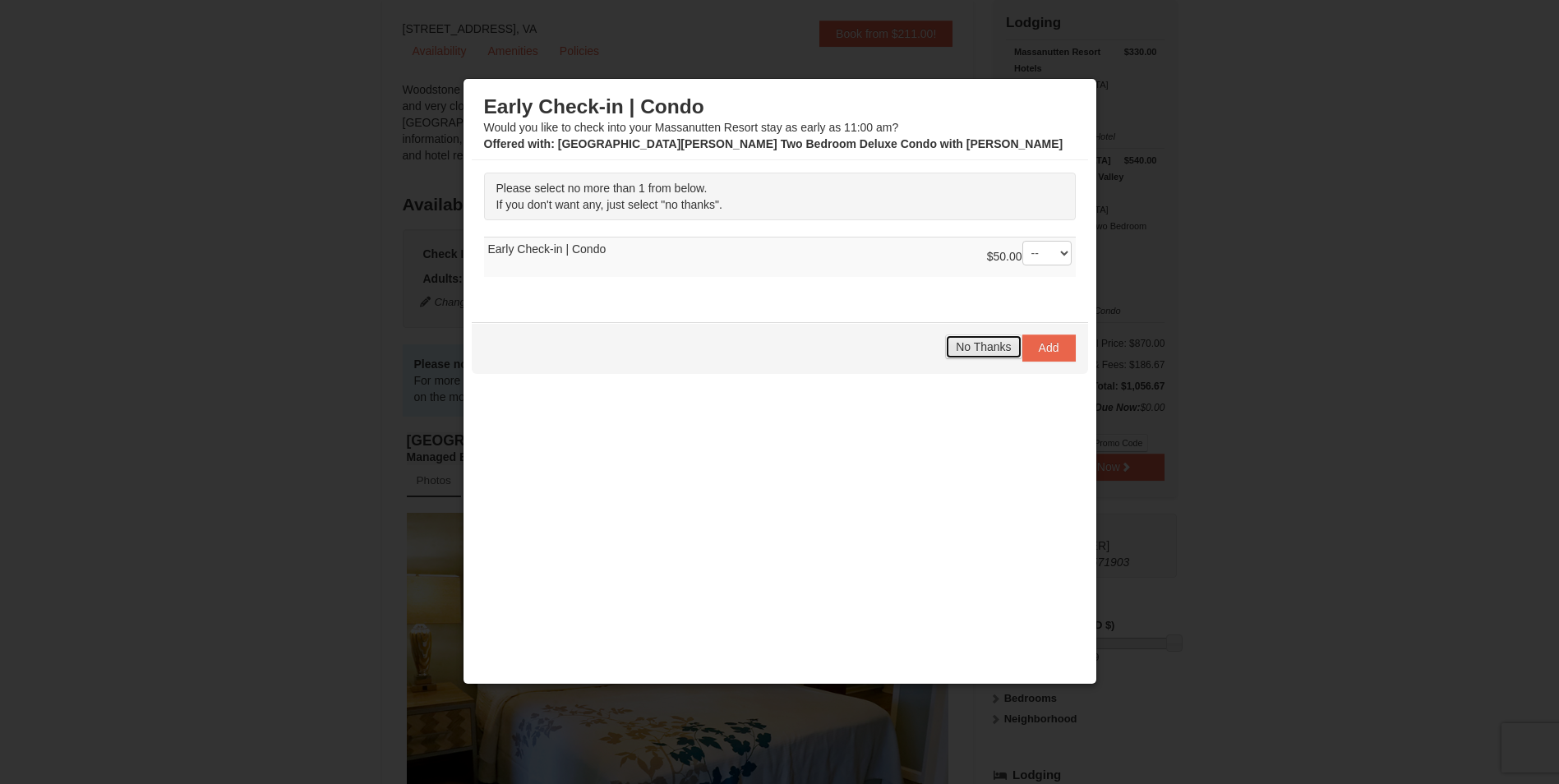
click at [982, 350] on span "No Thanks" at bounding box center [983, 347] width 55 height 13
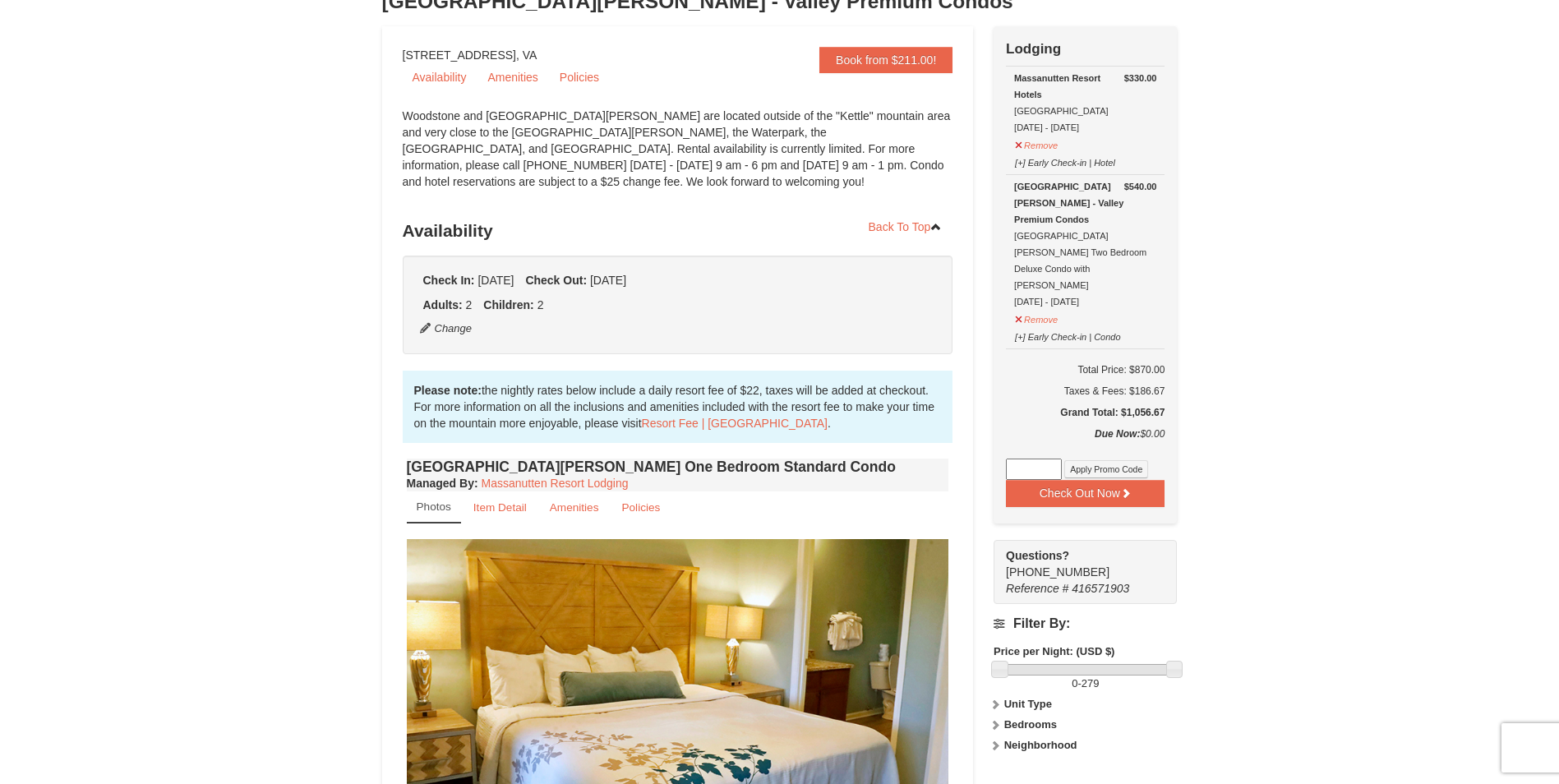
scroll to position [0, 0]
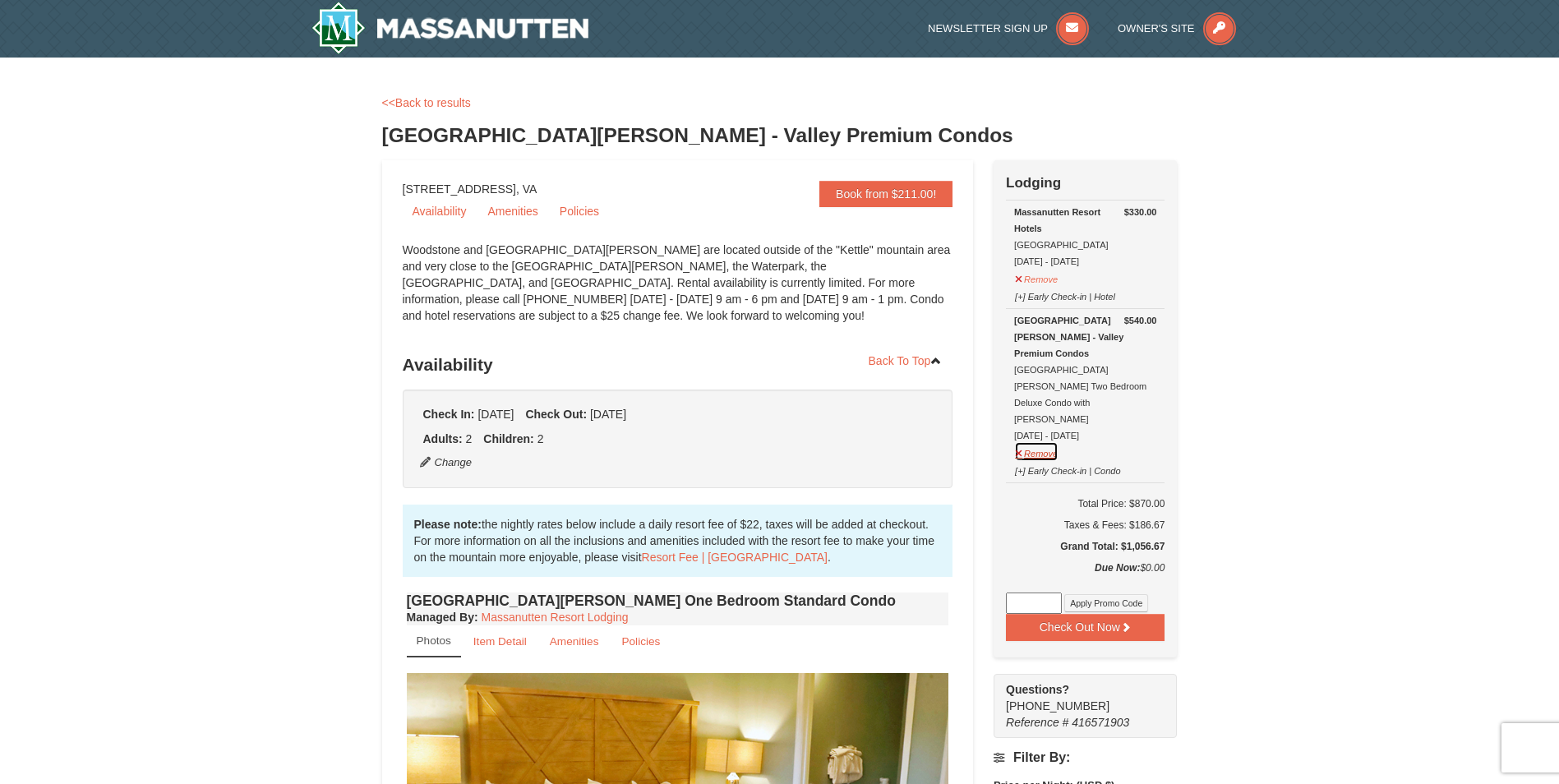
click at [1048, 442] on button "Remove" at bounding box center [1037, 452] width 45 height 21
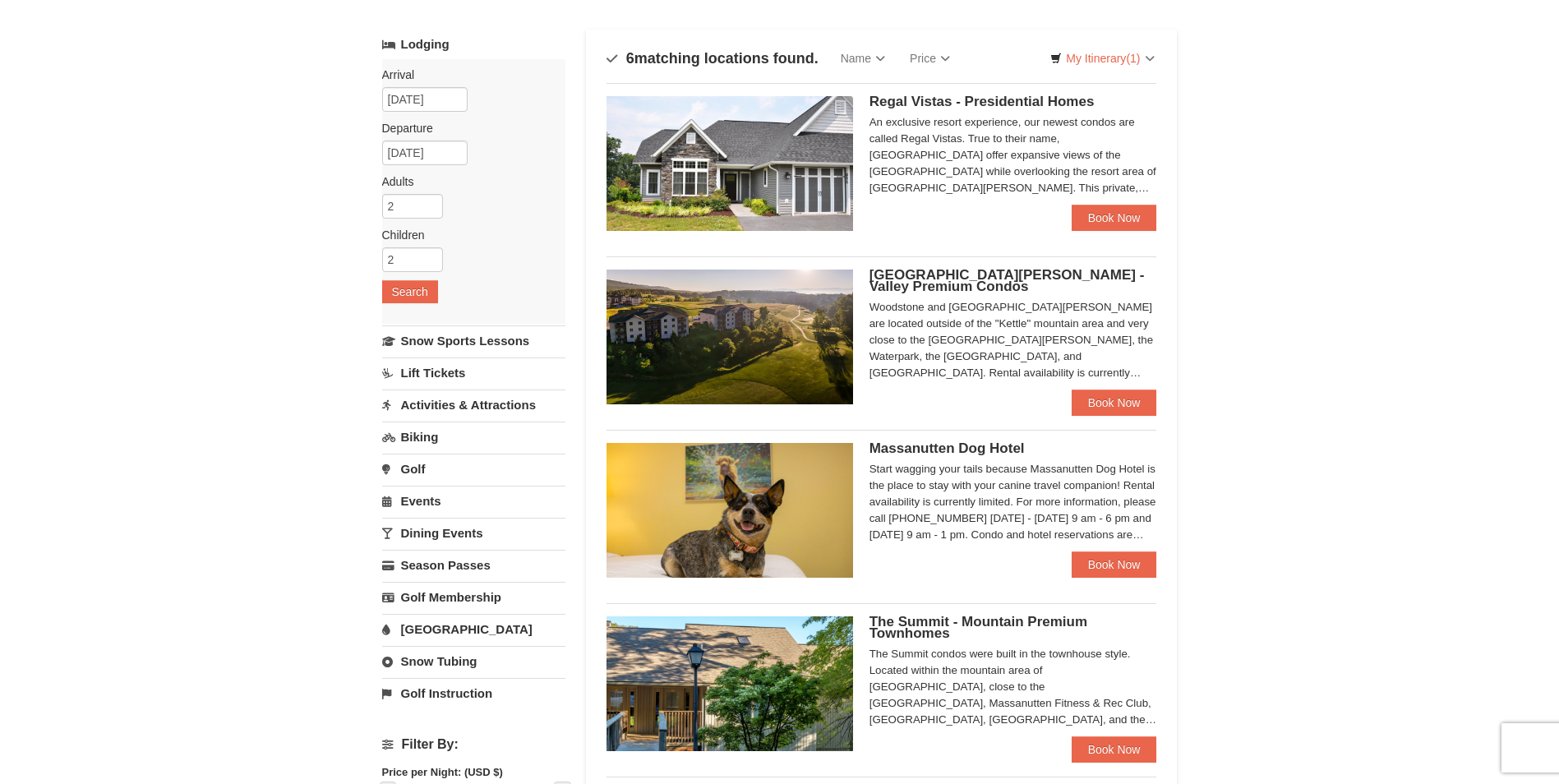
scroll to position [164, 0]
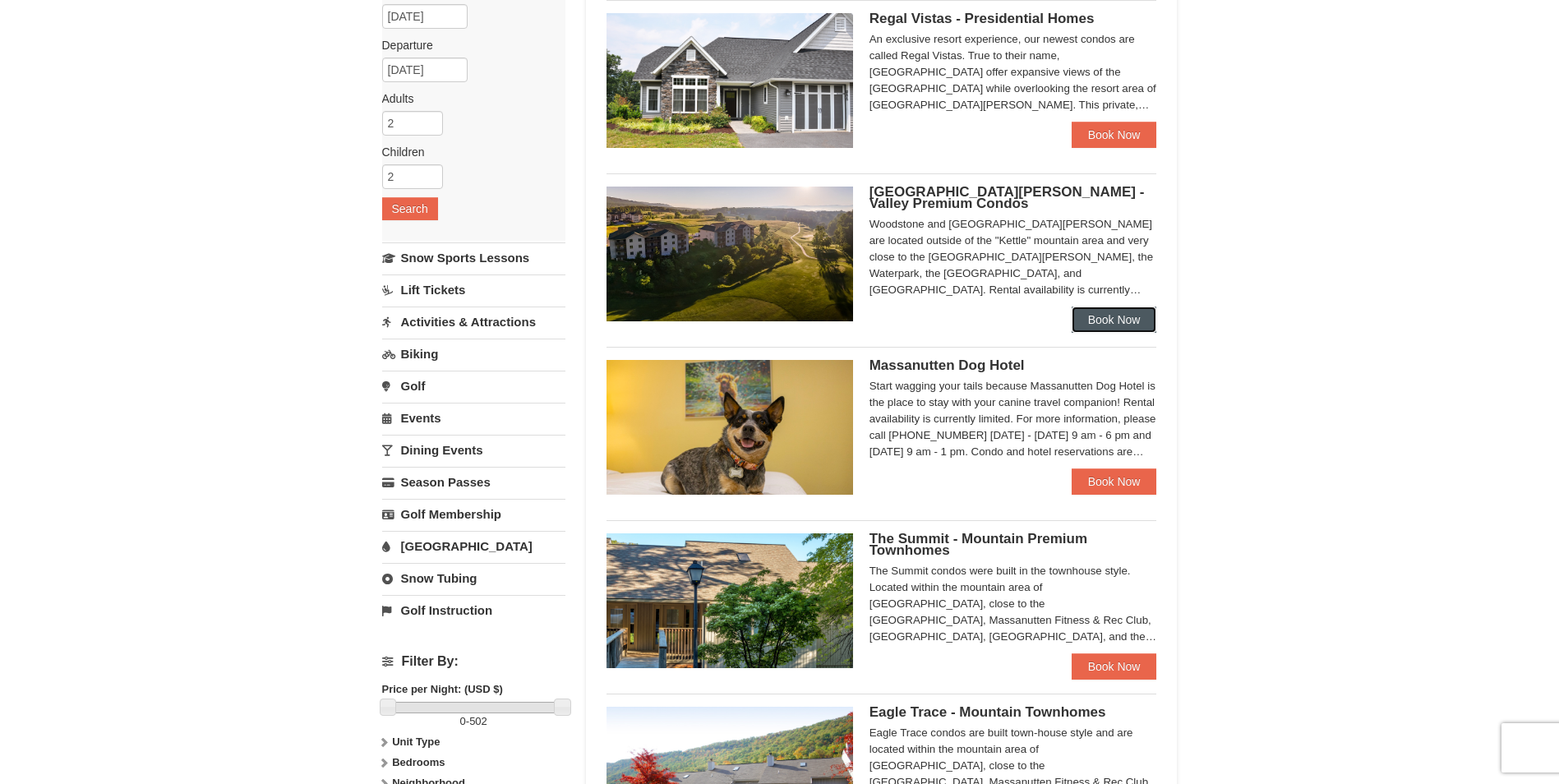
click at [1095, 327] on link "Book Now" at bounding box center [1114, 320] width 85 height 27
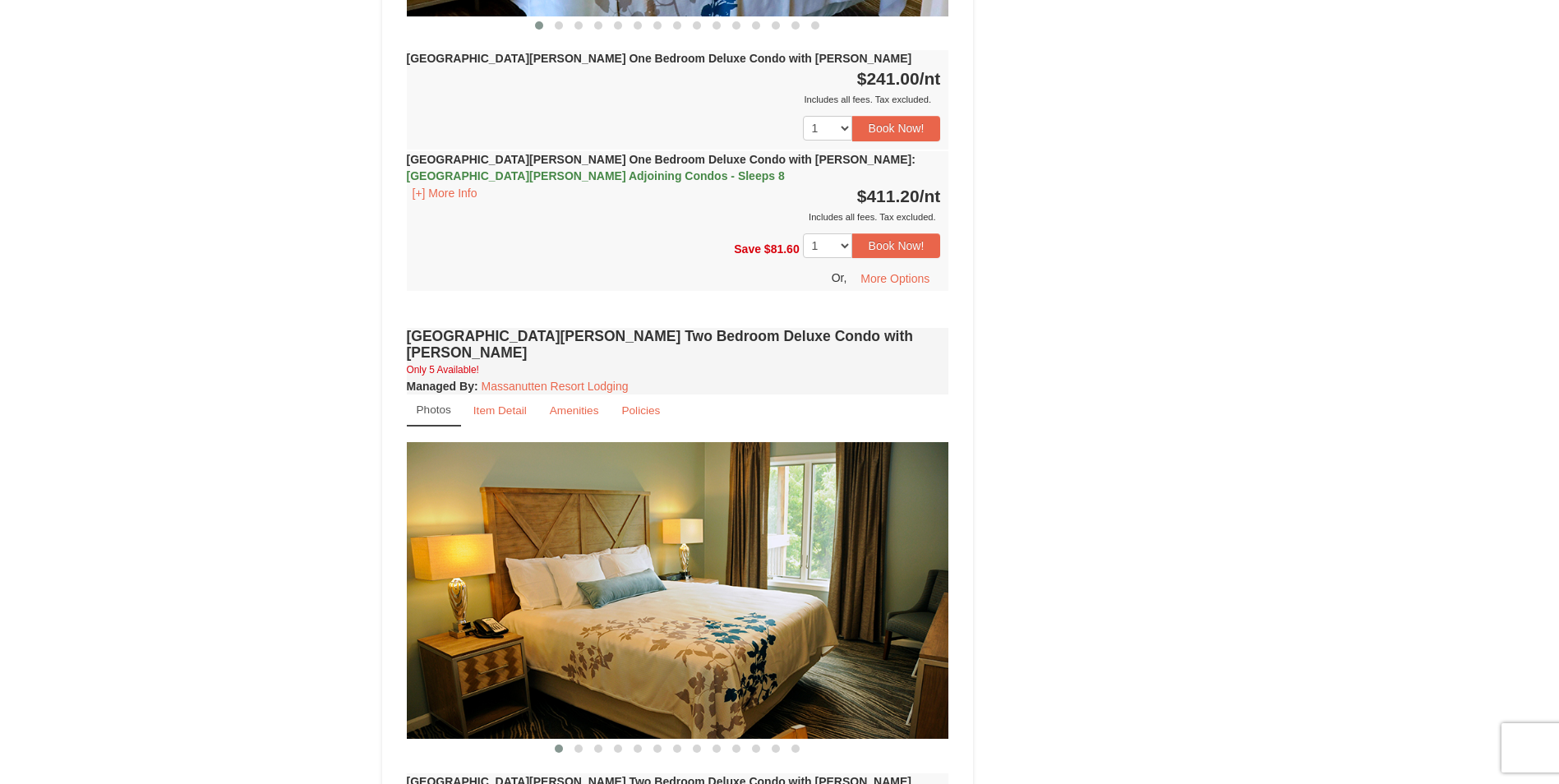
scroll to position [1725, 0]
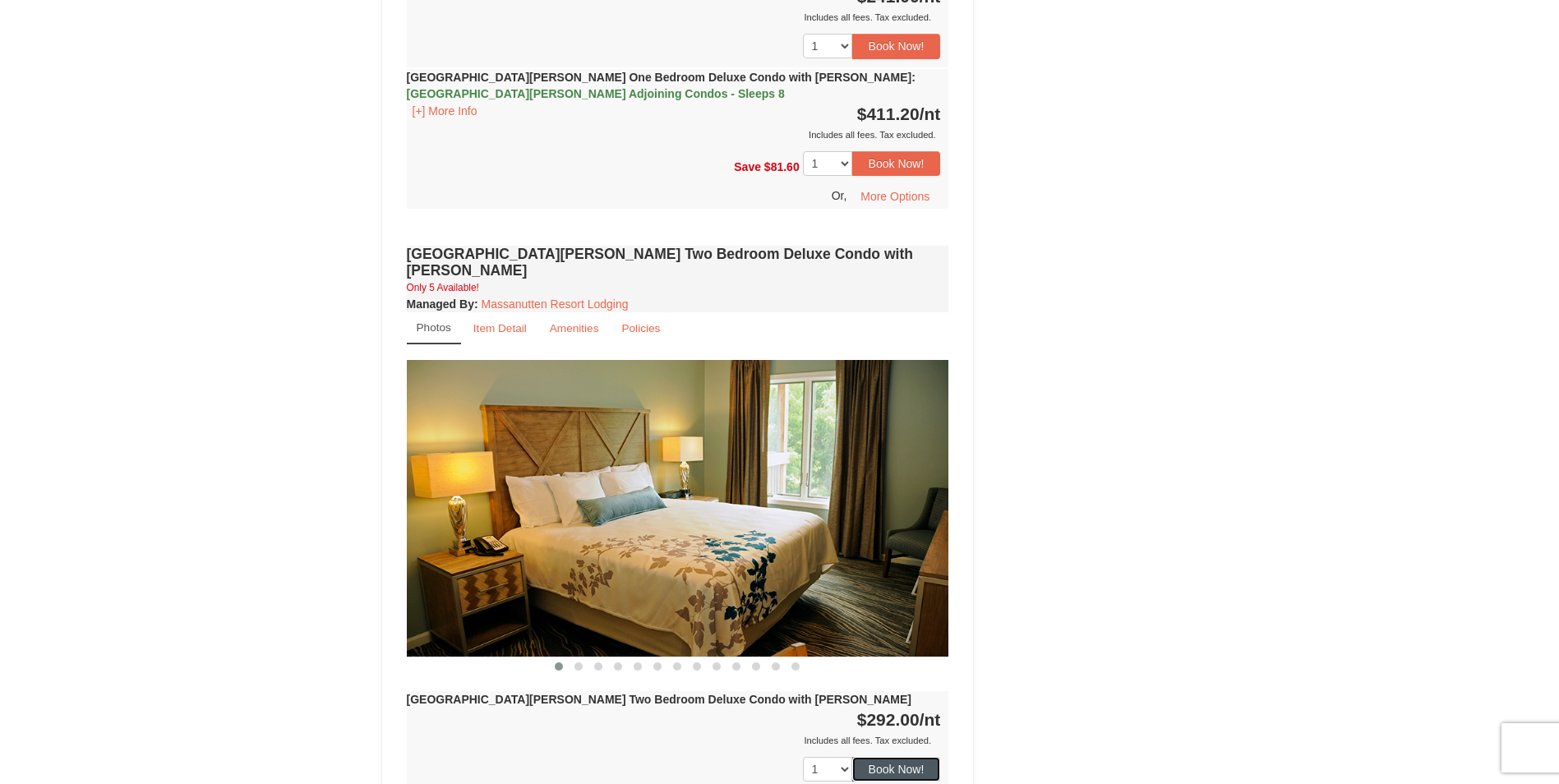
click at [900, 757] on button "Book Now!" at bounding box center [896, 769] width 89 height 25
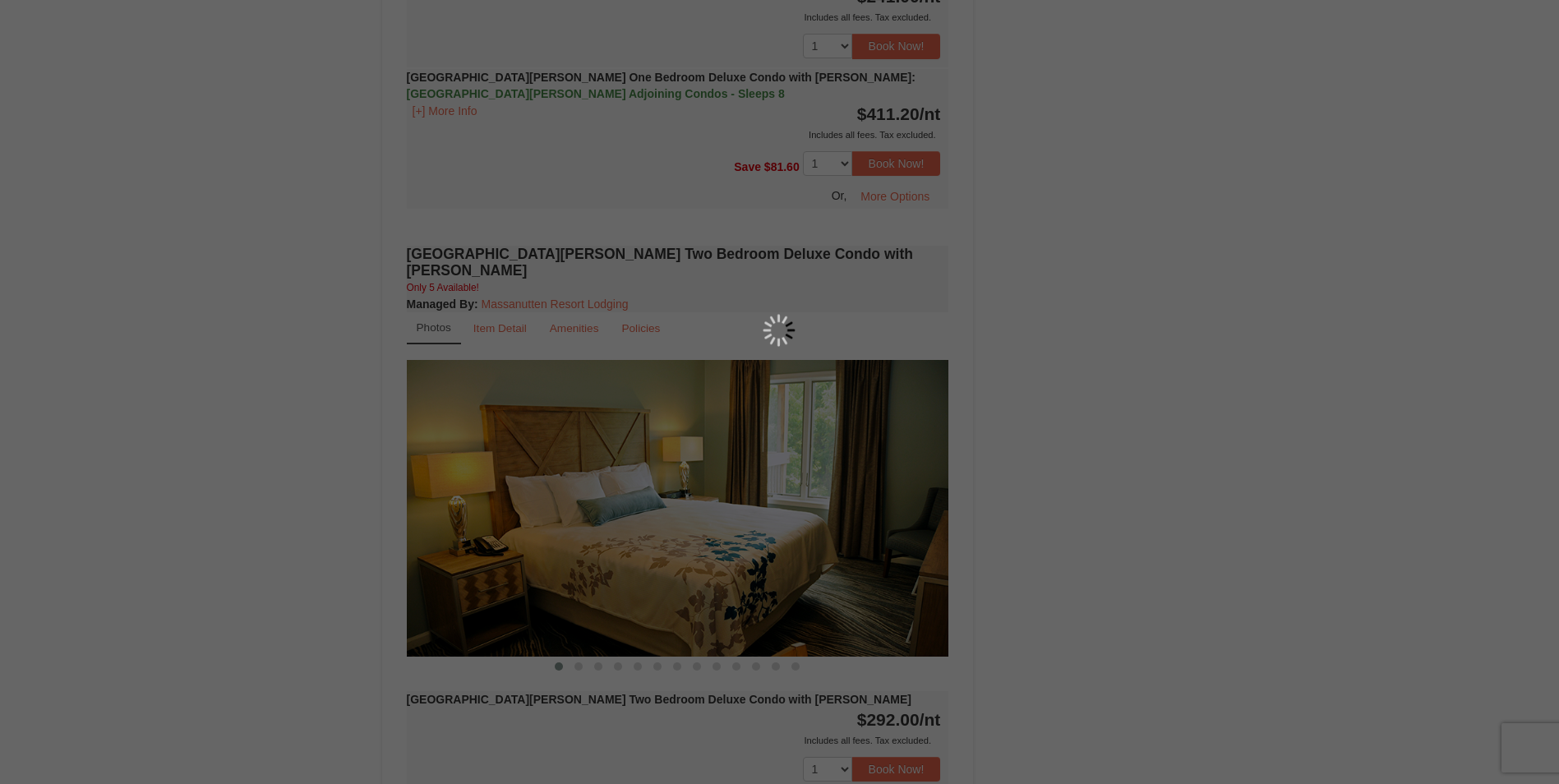
scroll to position [160, 0]
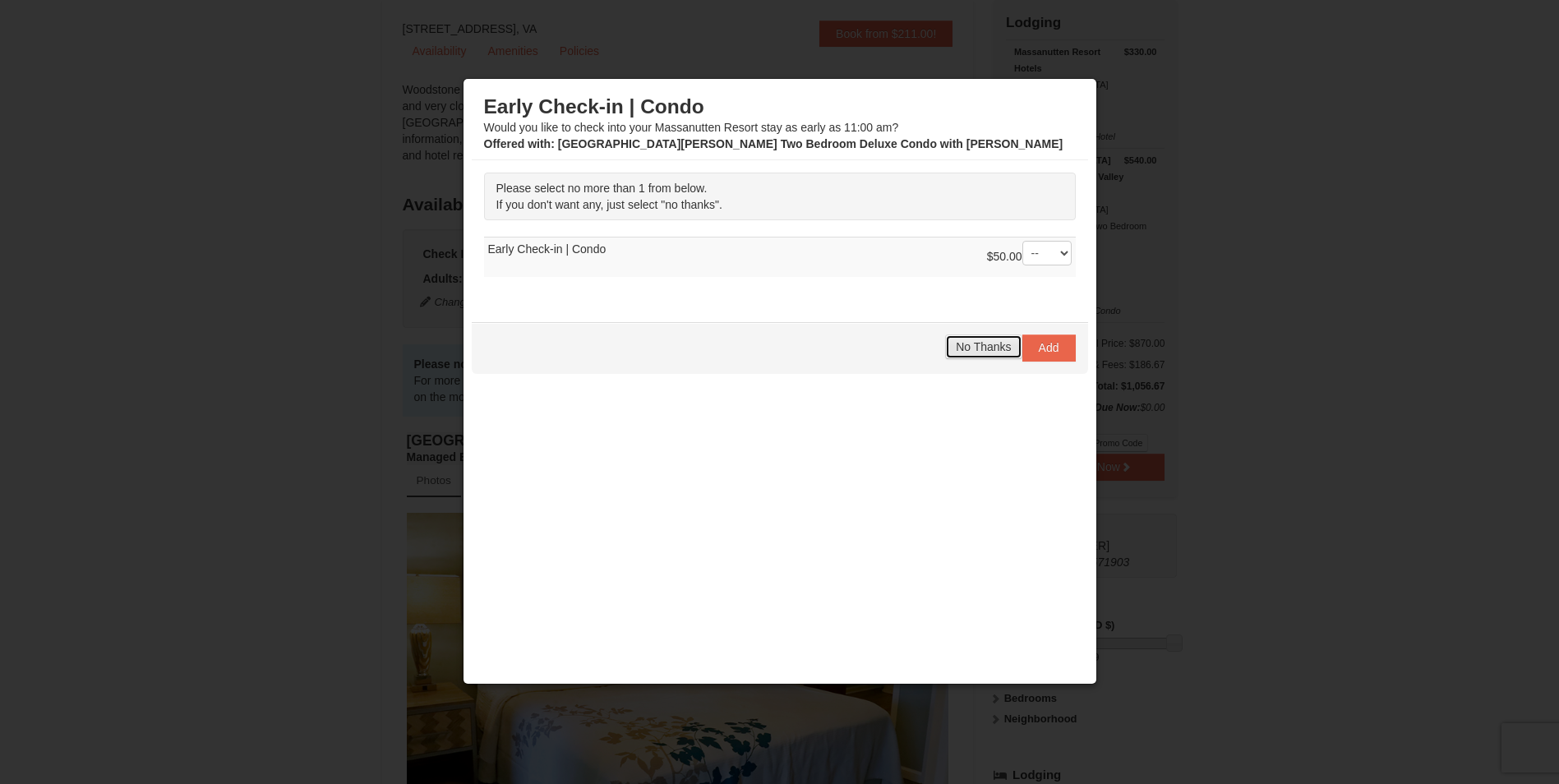
click at [998, 347] on span "No Thanks" at bounding box center [983, 347] width 55 height 13
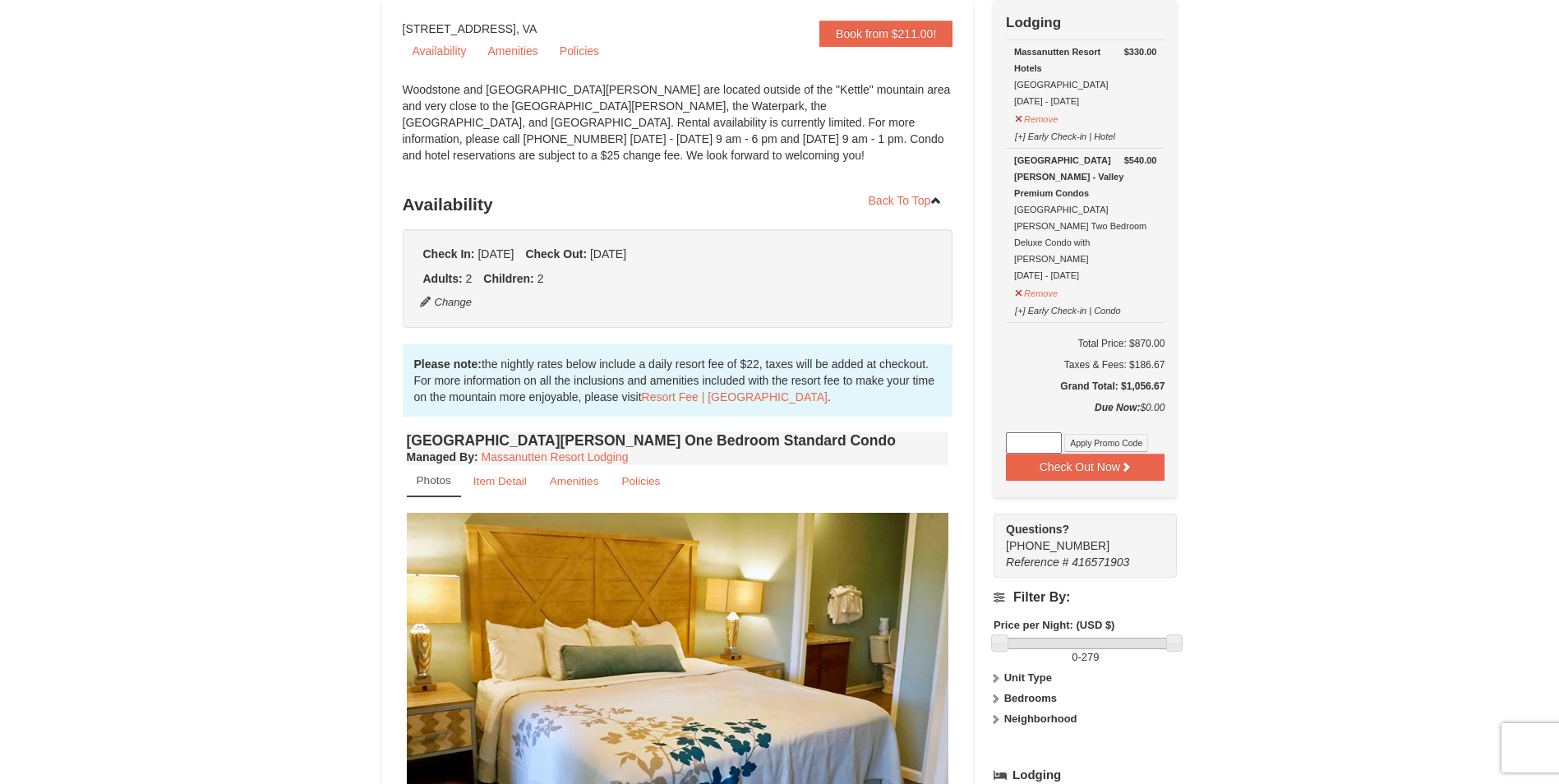
scroll to position [0, 0]
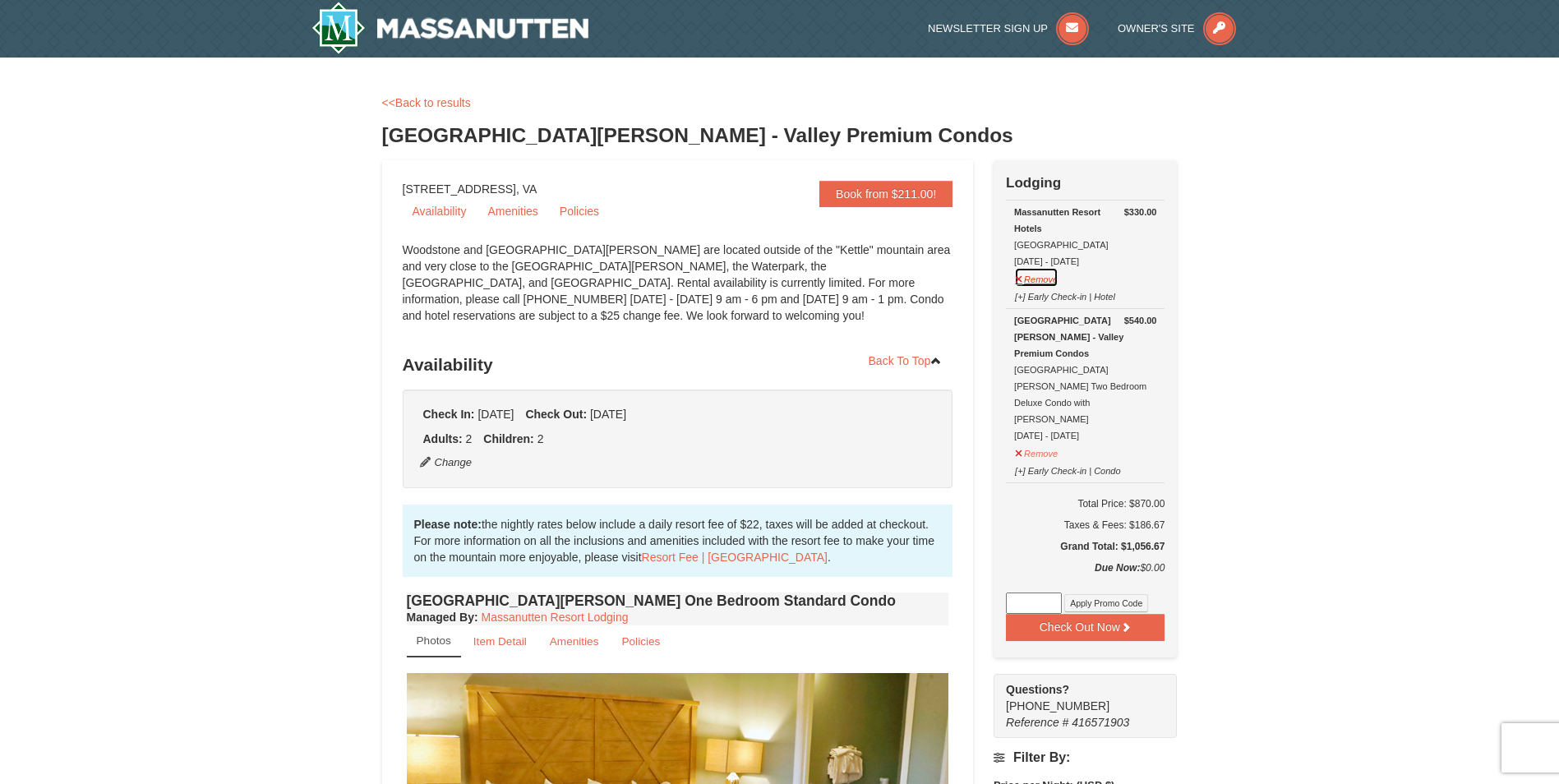
click at [1048, 280] on button "Remove" at bounding box center [1037, 277] width 45 height 21
